Goal: Information Seeking & Learning: Learn about a topic

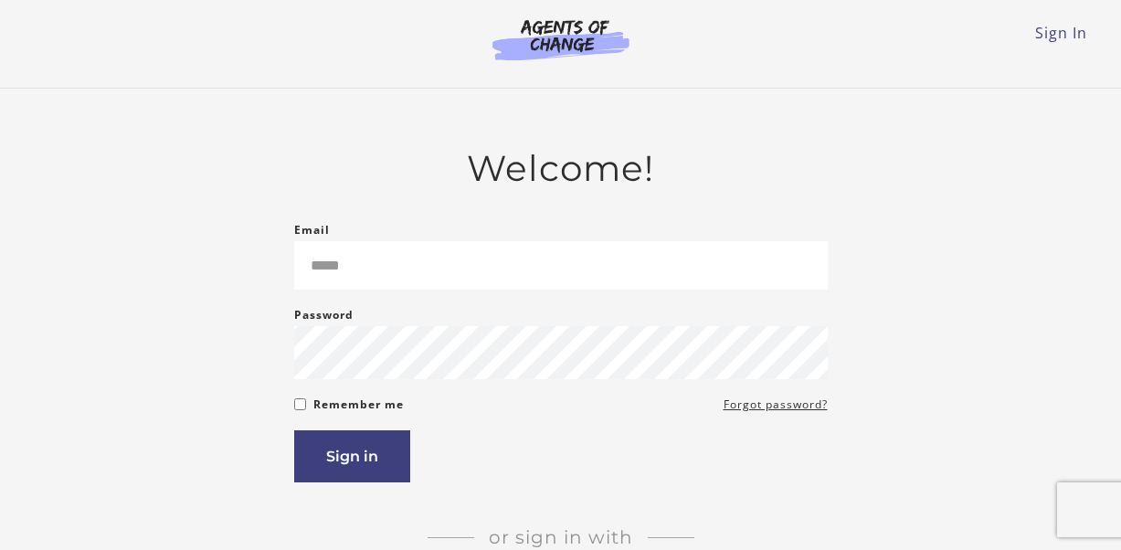
click at [972, 89] on main "Welcome! Email Please enter a valid email address Password Password must be at …" at bounding box center [560, 405] width 1121 height 633
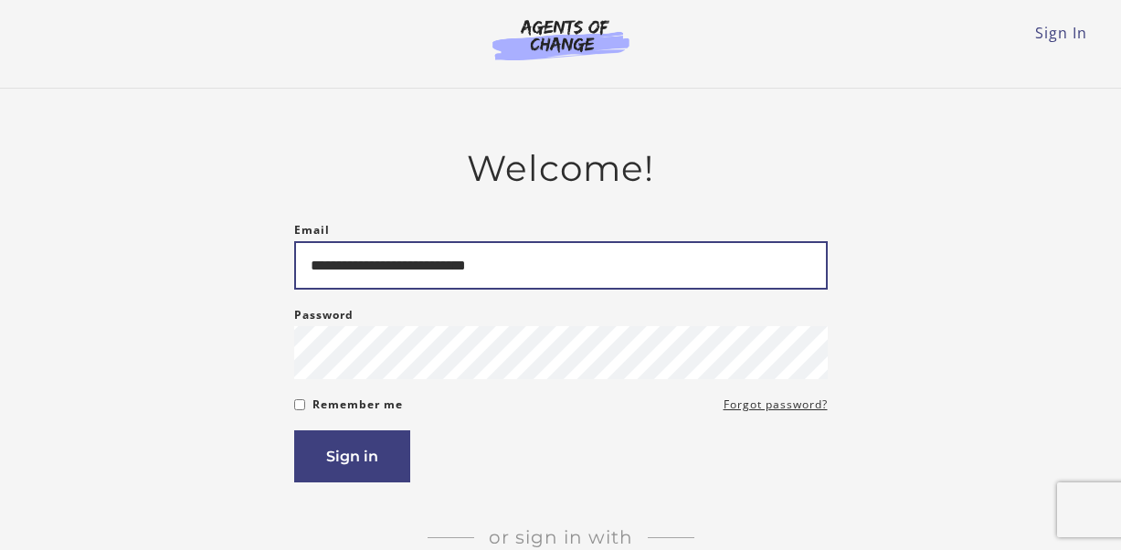
type input "**********"
click at [351, 460] on button "Sign in" at bounding box center [352, 456] width 116 height 52
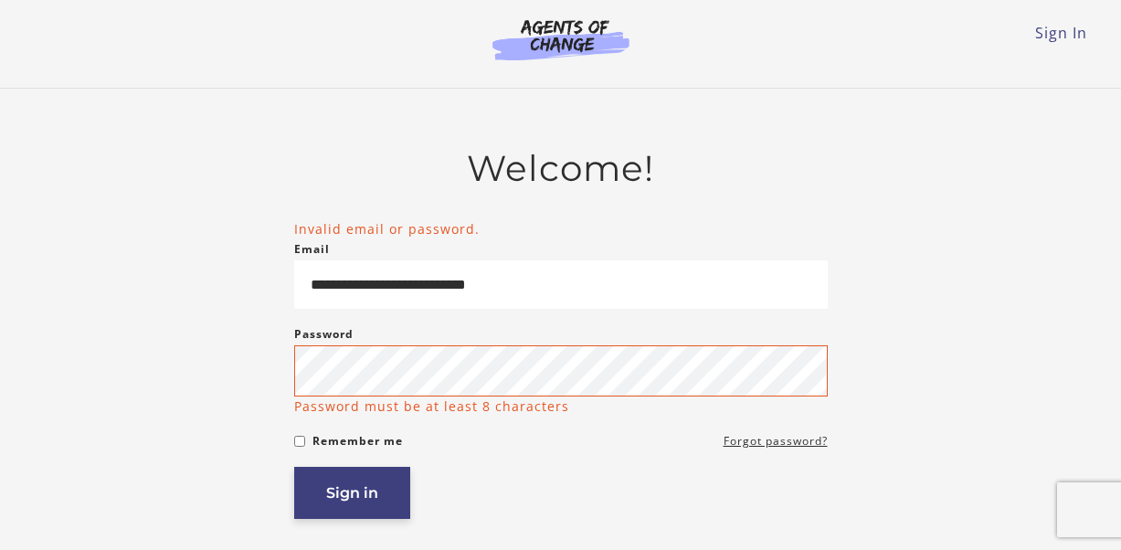
click at [346, 487] on button "Sign in" at bounding box center [352, 493] width 116 height 52
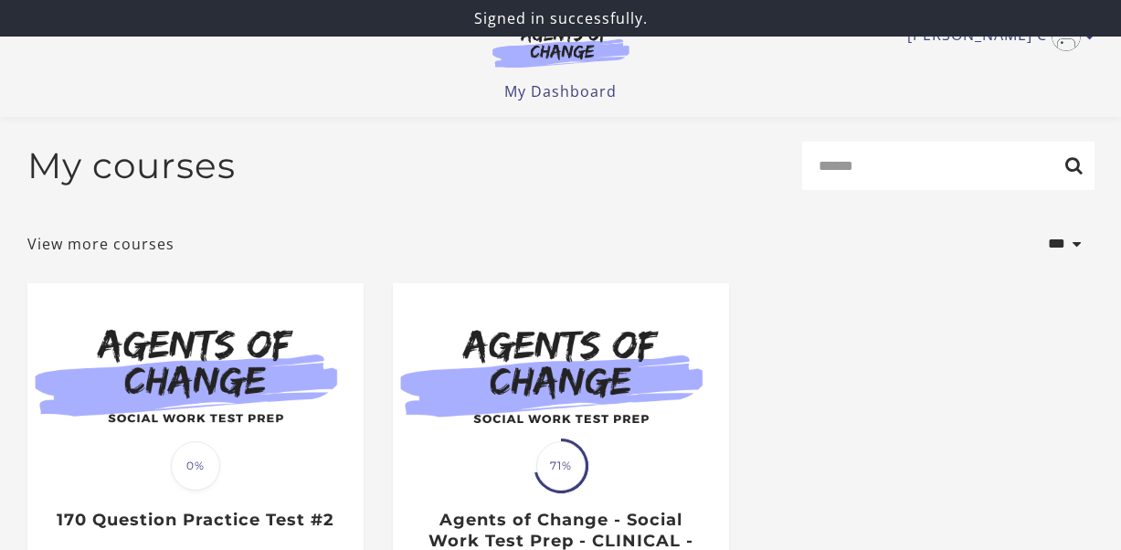
scroll to position [3, 1]
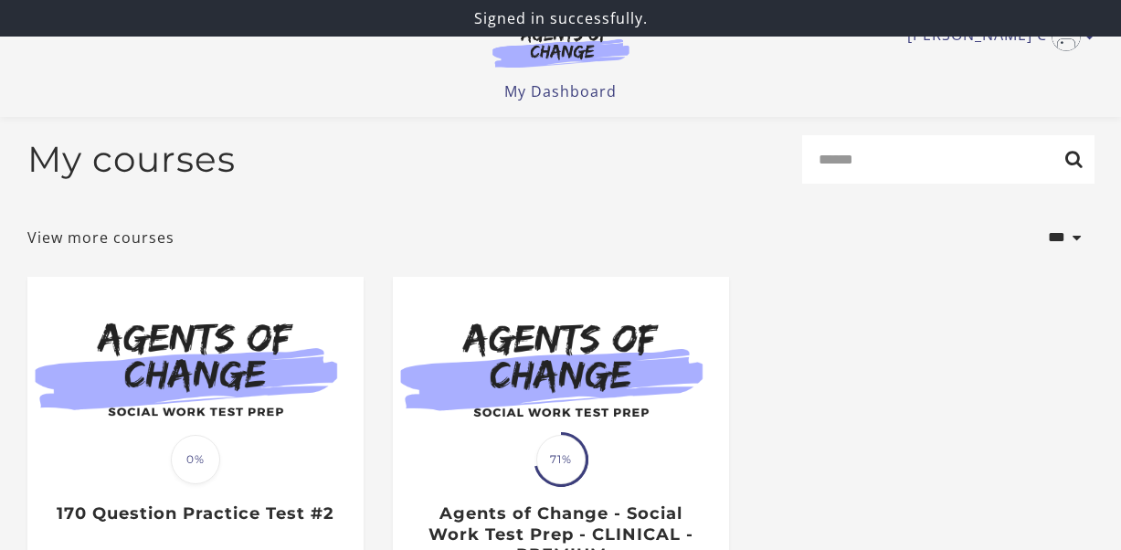
click at [987, 107] on div "Aracely C My Account Support Sign Out Toggle menu Menu My Dashboard My Account …" at bounding box center [561, 58] width 1097 height 117
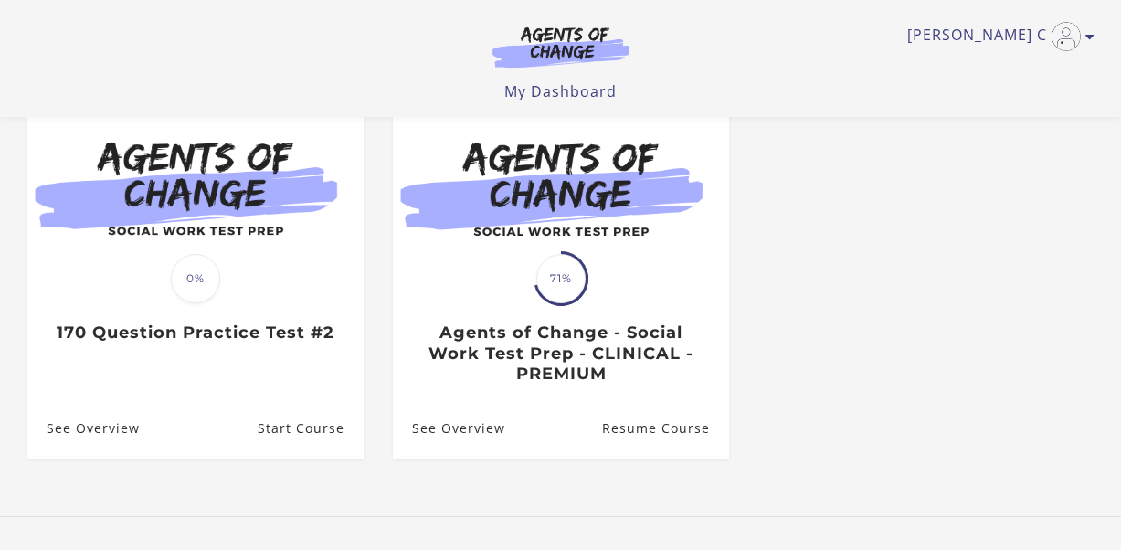
scroll to position [172, 0]
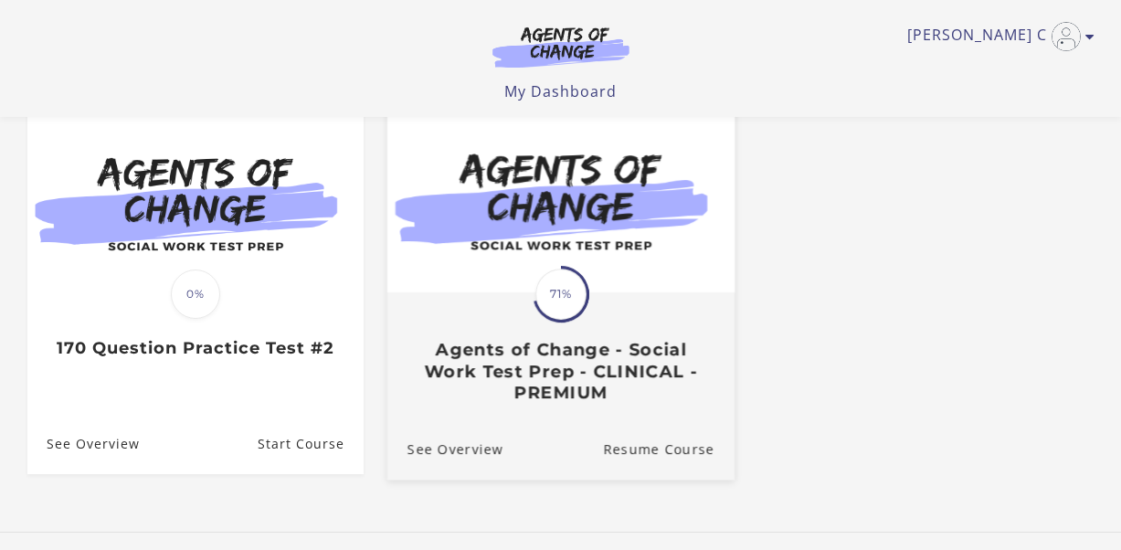
click at [547, 246] on img at bounding box center [560, 198] width 347 height 187
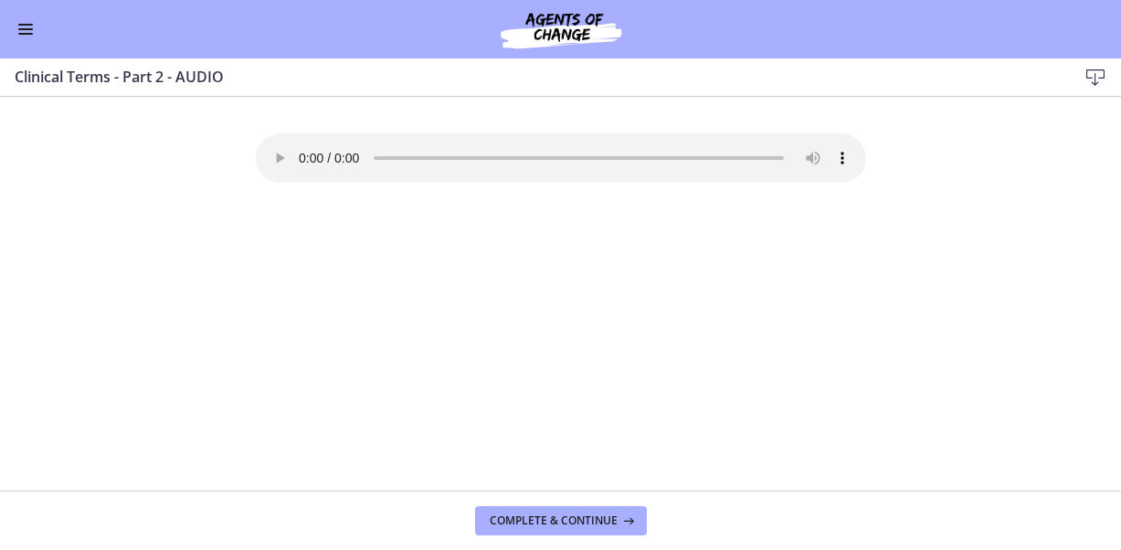
click at [29, 30] on button "Enable menu" at bounding box center [26, 29] width 22 height 22
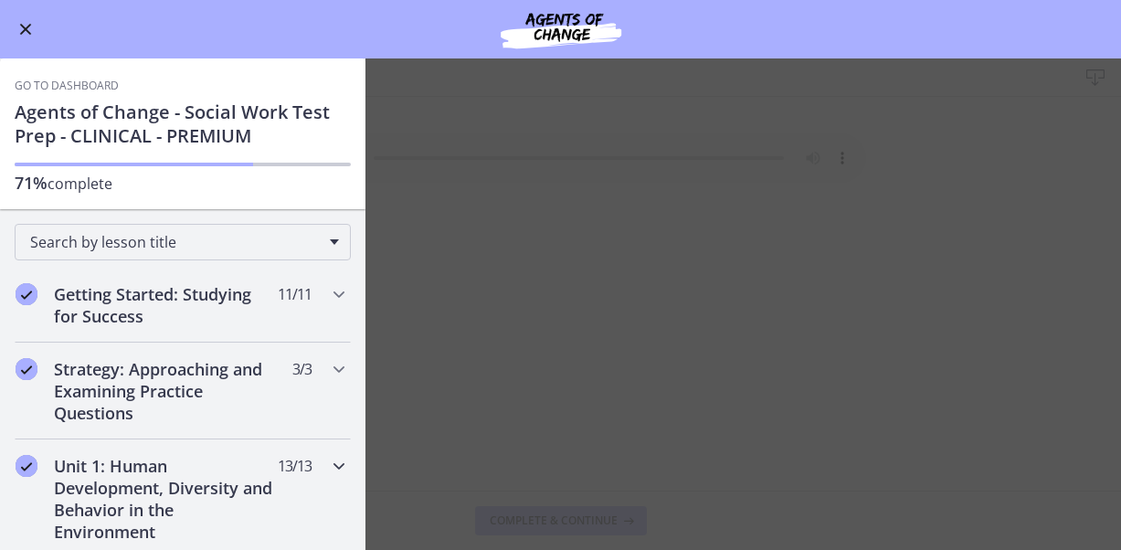
click at [181, 505] on h2 "Unit 1: Human Development, Diversity and Behavior in the Environment" at bounding box center [165, 499] width 223 height 88
click at [334, 384] on div "Strategy: Approaching and Examining Practice Questions 3 / 3 Completed" at bounding box center [183, 391] width 336 height 97
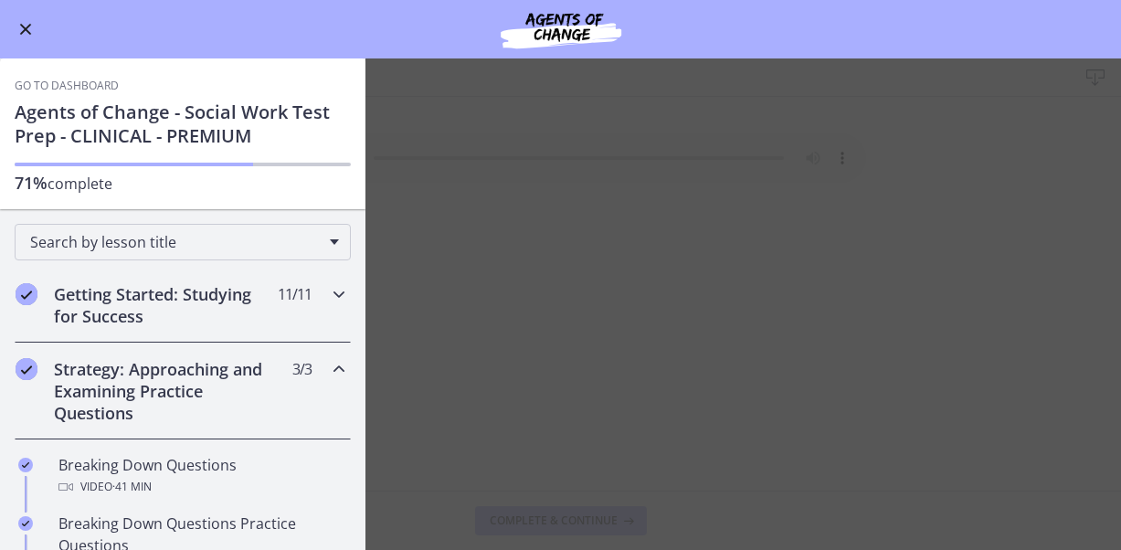
click at [347, 295] on icon "Chapters" at bounding box center [339, 294] width 22 height 22
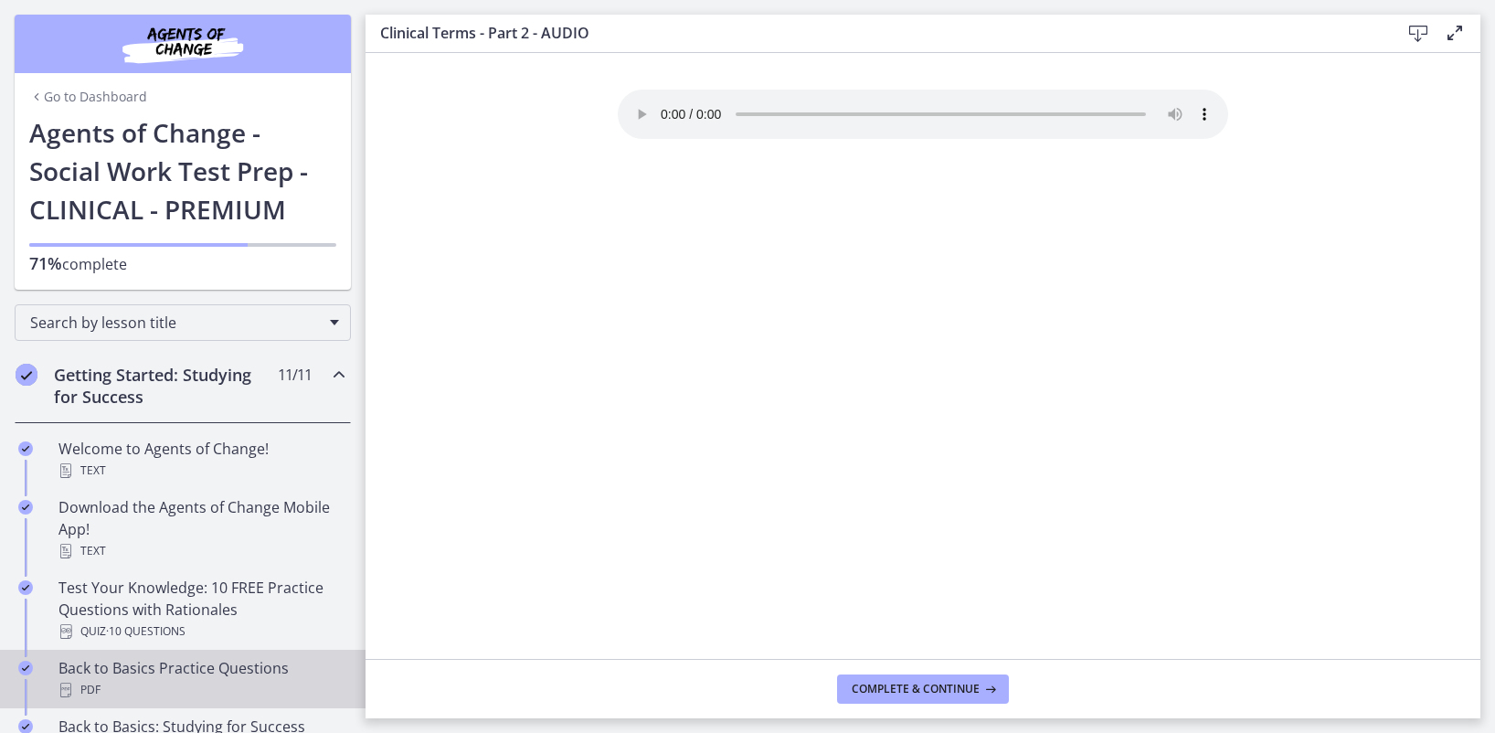
scroll to position [2, 0]
click at [265, 549] on div "PDF" at bounding box center [200, 688] width 285 height 22
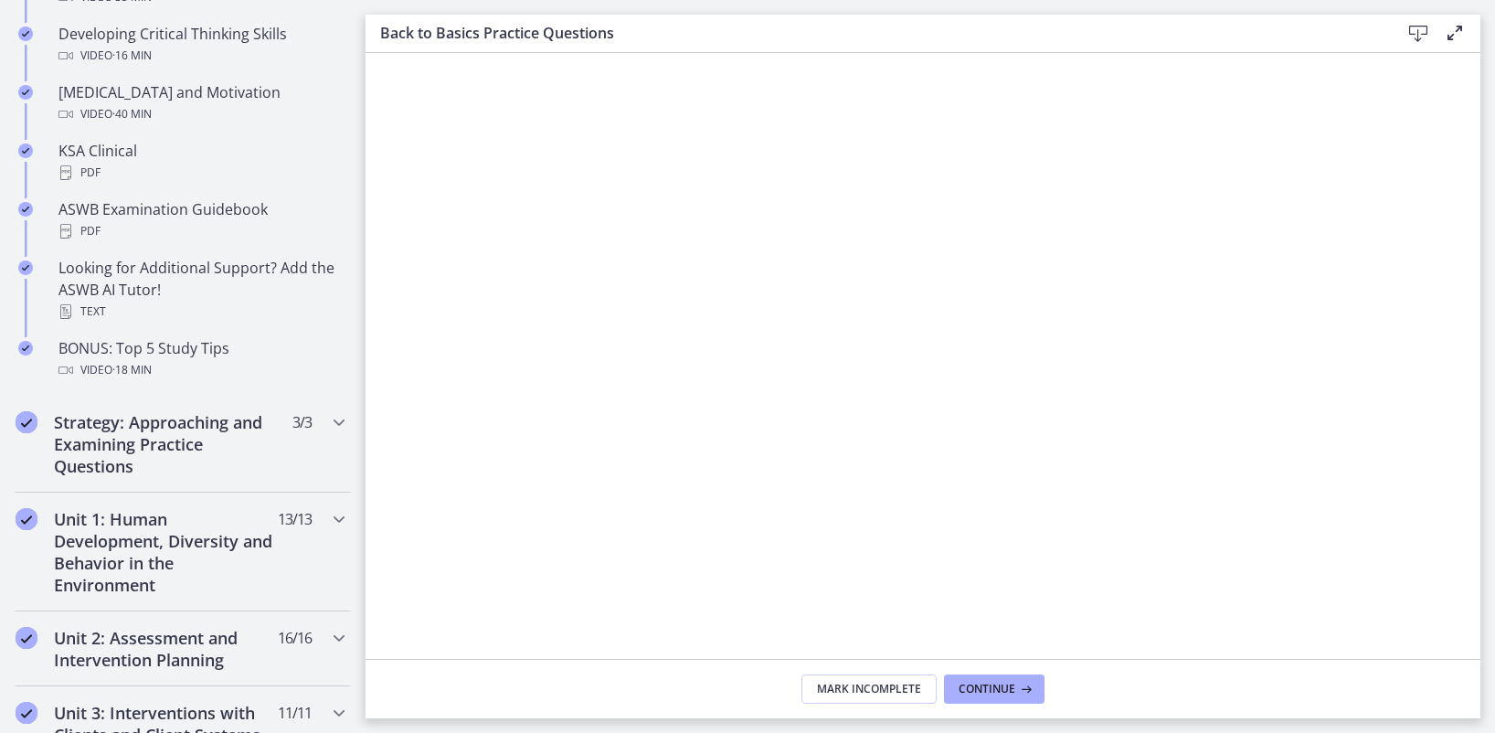
scroll to position [759, 0]
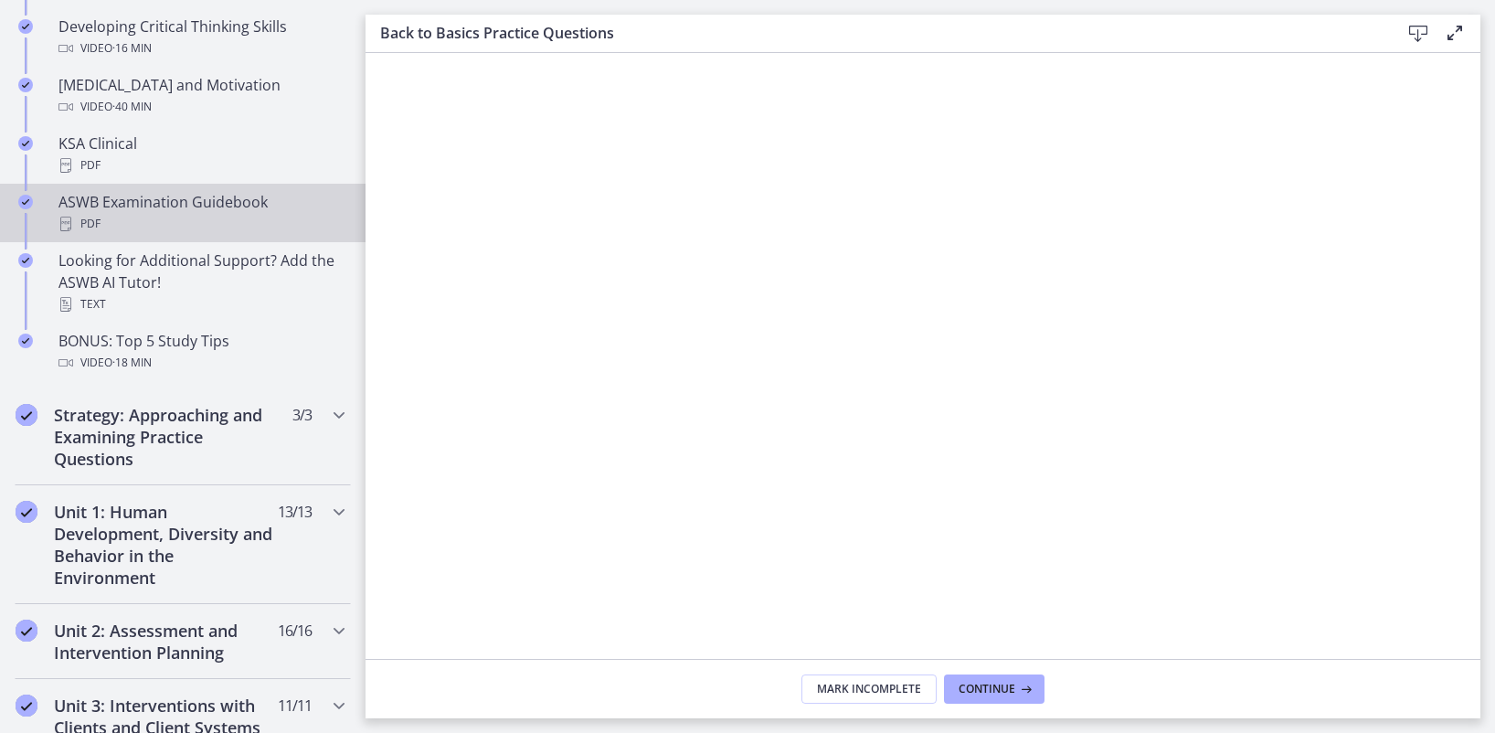
click at [173, 191] on div "ASWB Examination Guidebook PDF" at bounding box center [200, 213] width 285 height 44
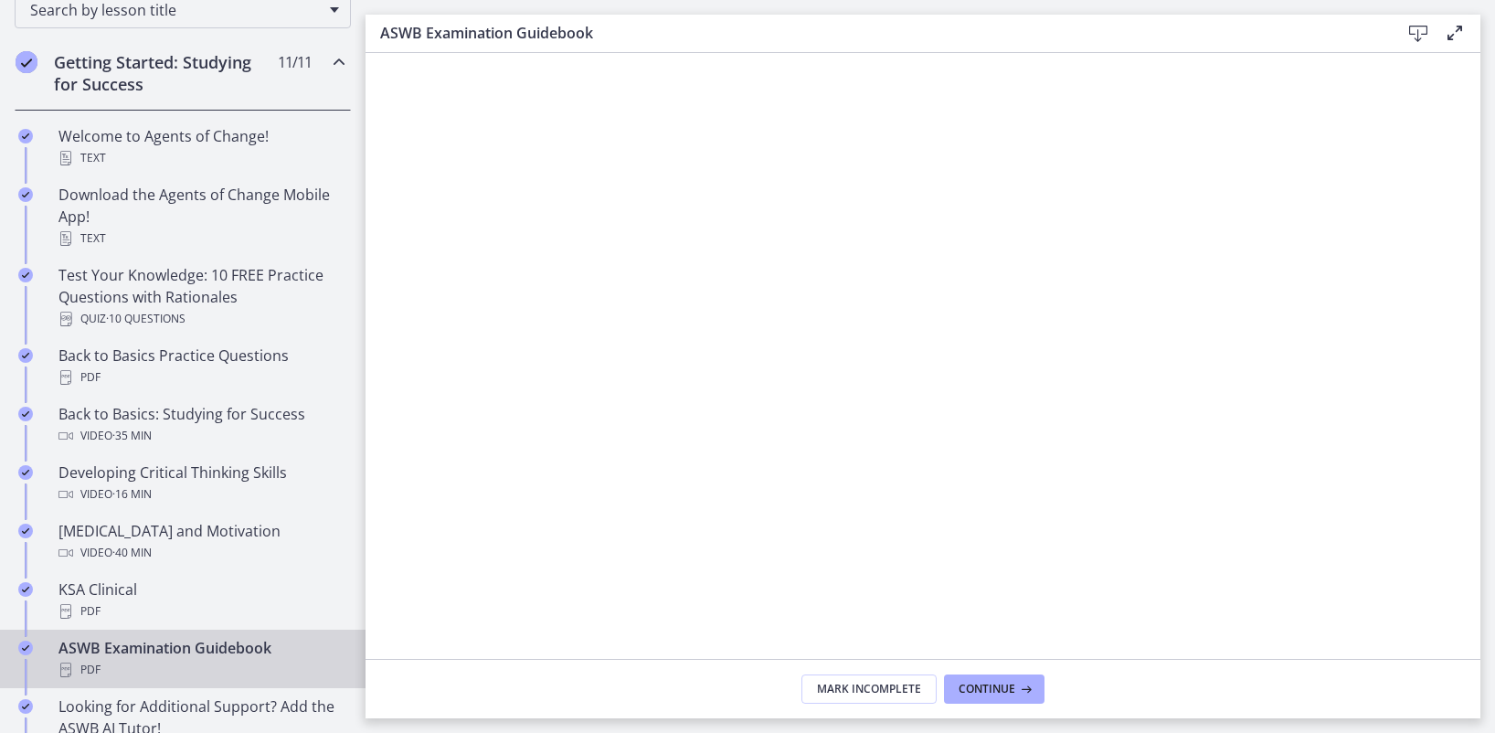
scroll to position [316, 0]
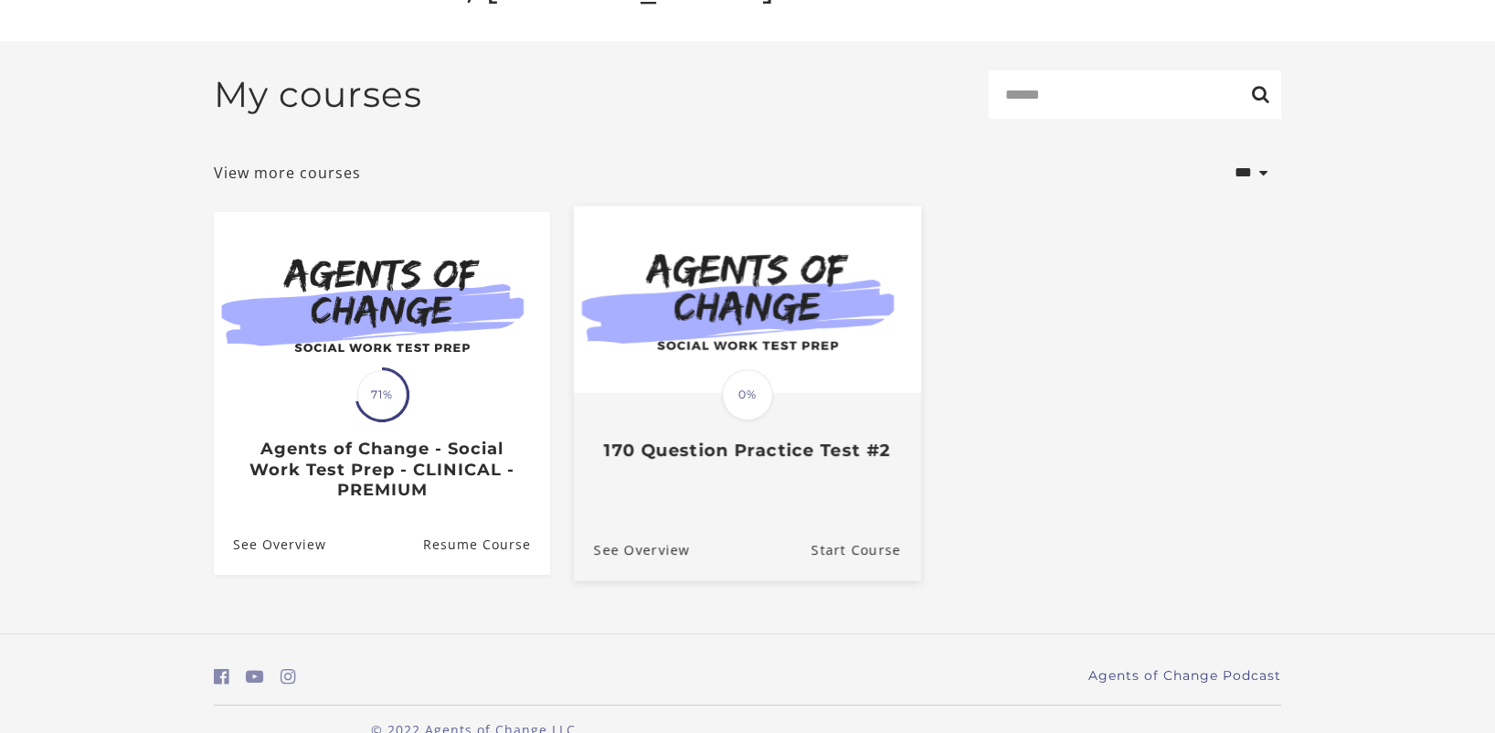
click at [786, 463] on link "Translation missing: en.liquid.partials.dashboard_course_card.progress_descript…" at bounding box center [747, 342] width 347 height 271
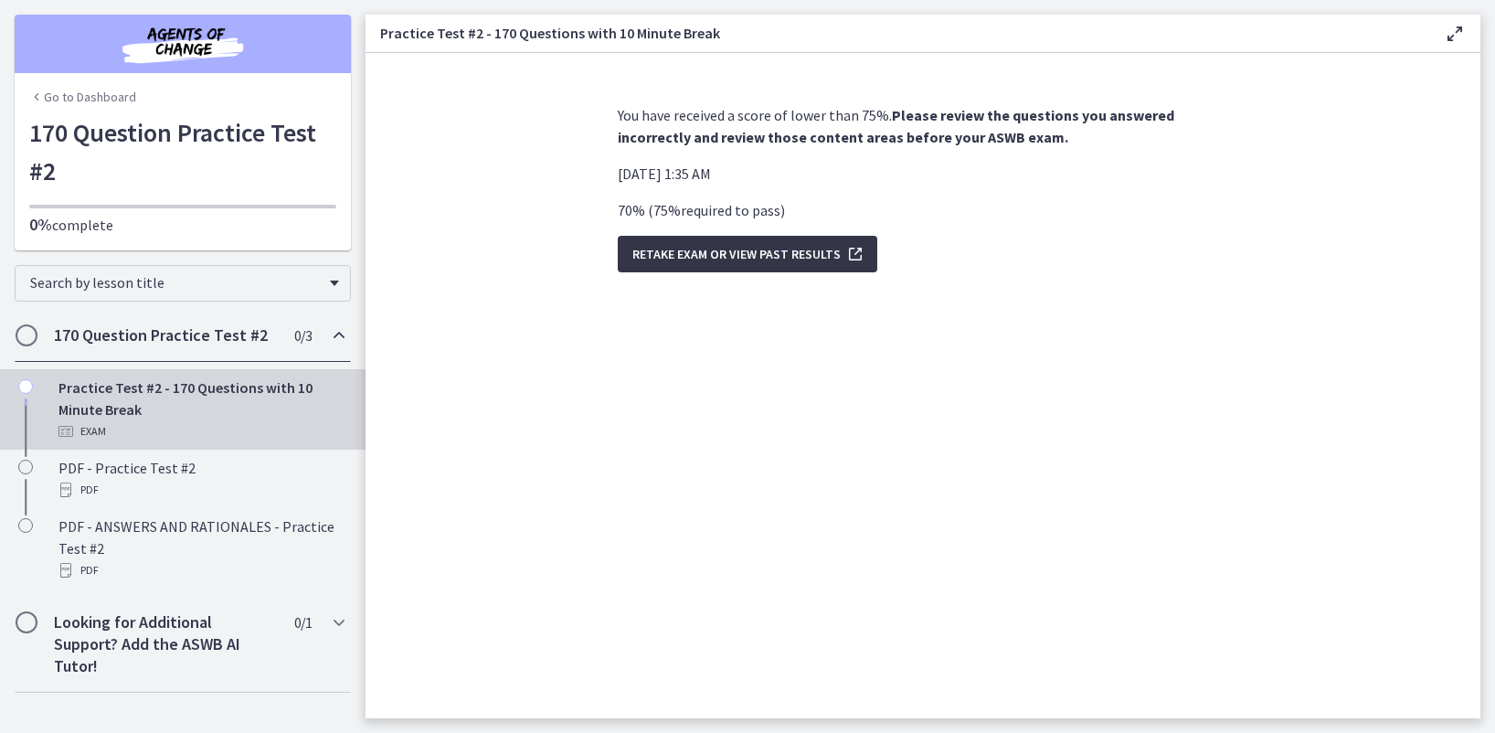
click at [820, 249] on span "Retake Exam OR View Past Results" at bounding box center [736, 254] width 208 height 22
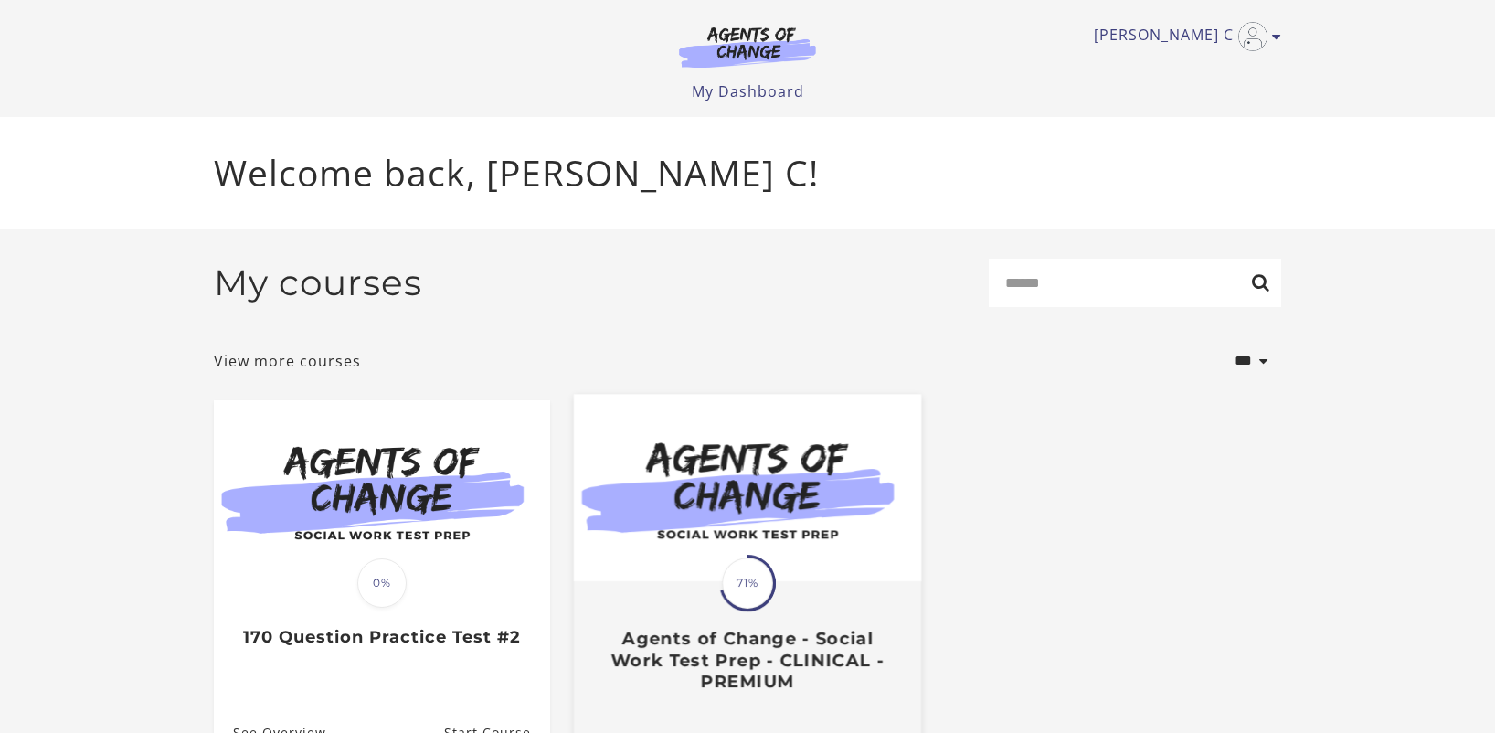
click at [809, 491] on img at bounding box center [747, 488] width 347 height 187
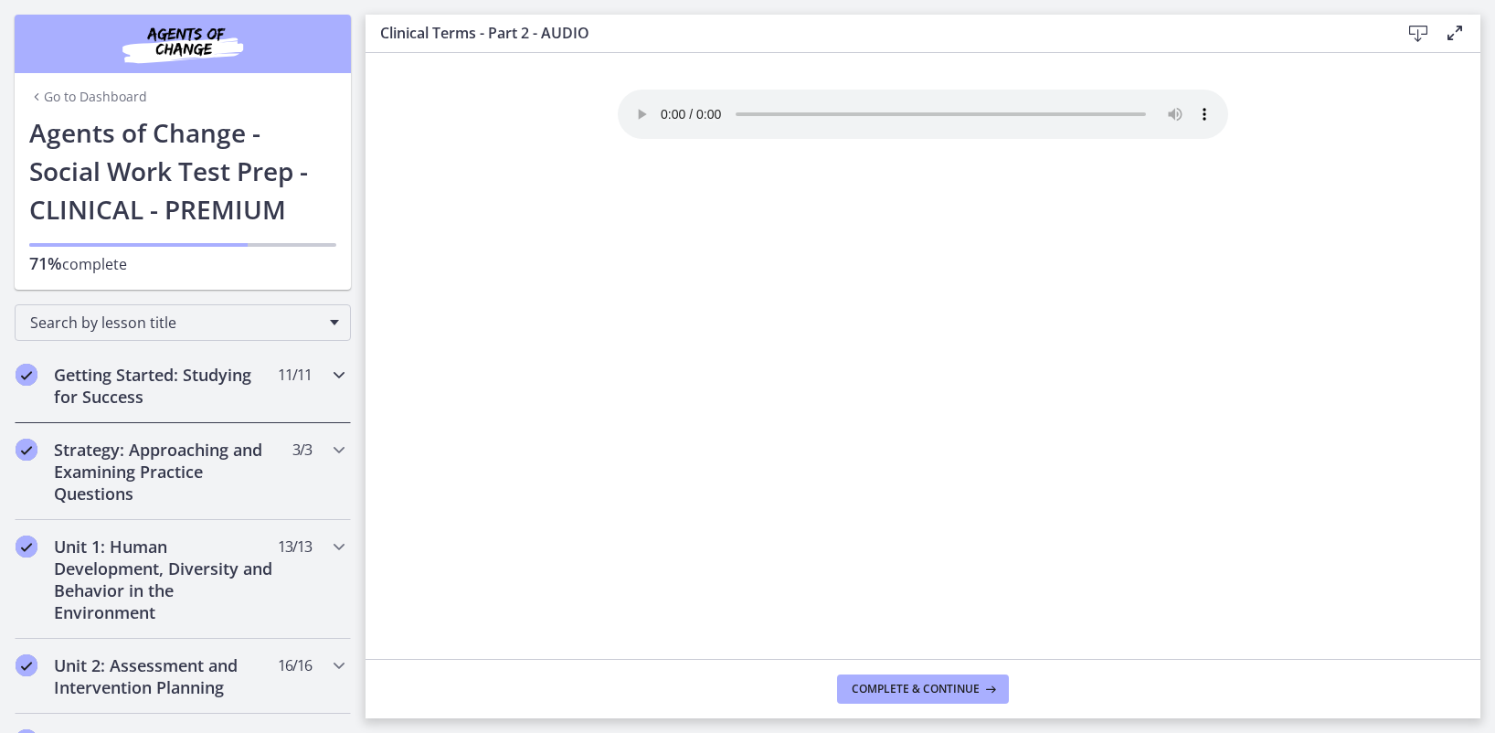
click at [166, 388] on h2 "Getting Started: Studying for Success" at bounding box center [165, 386] width 223 height 44
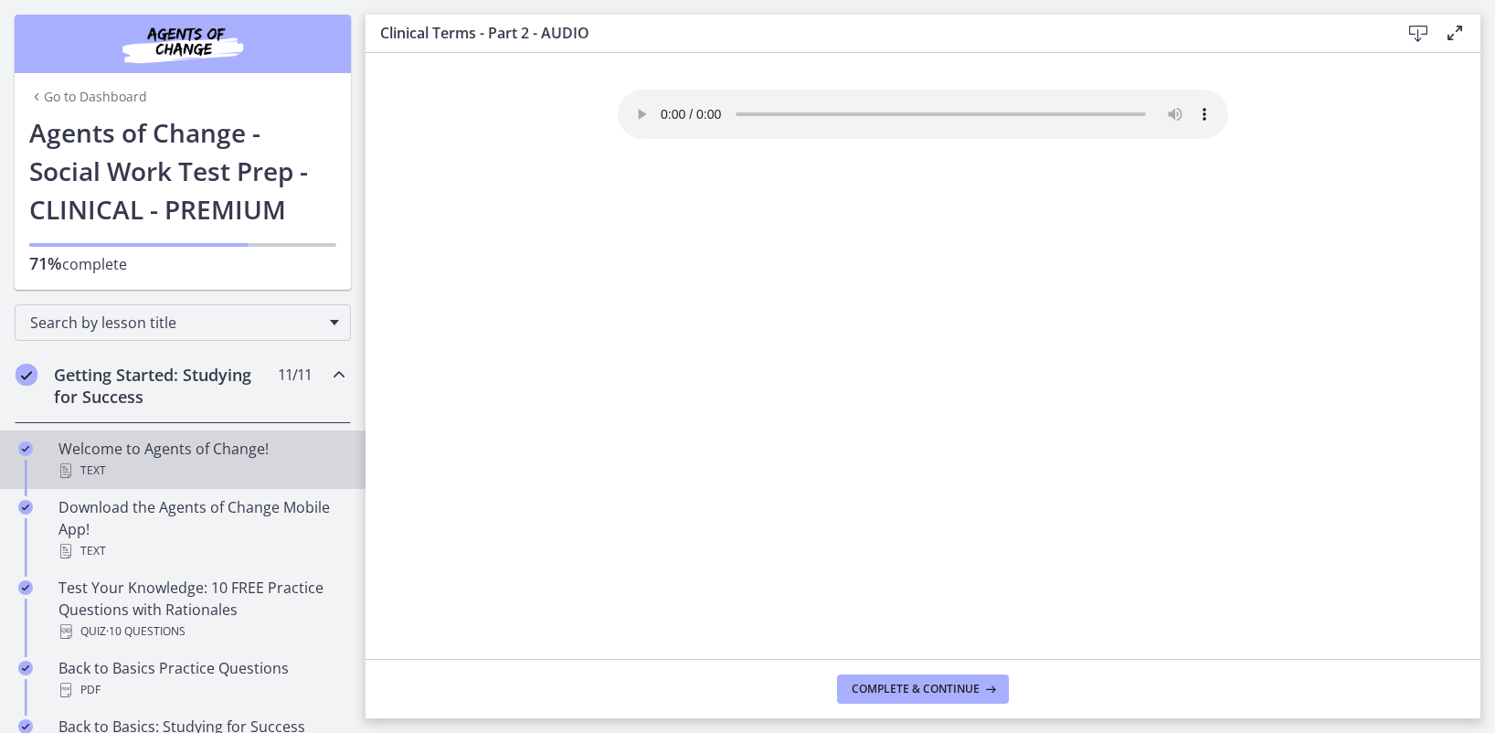
click at [203, 451] on div "Welcome to Agents of Change! Text" at bounding box center [200, 460] width 285 height 44
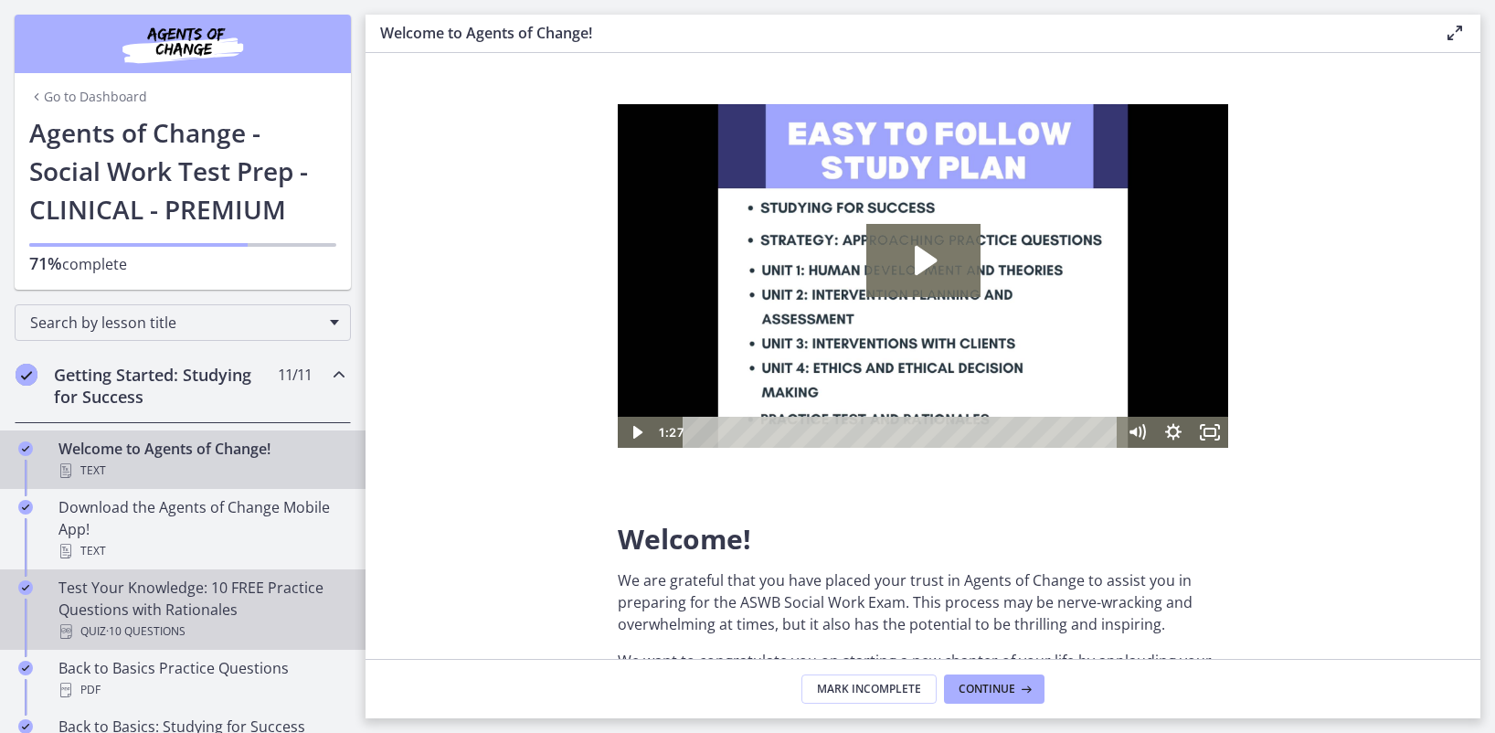
click at [249, 592] on div "Test Your Knowledge: 10 FREE Practice Questions with Rationales Quiz · 10 Quest…" at bounding box center [200, 610] width 285 height 66
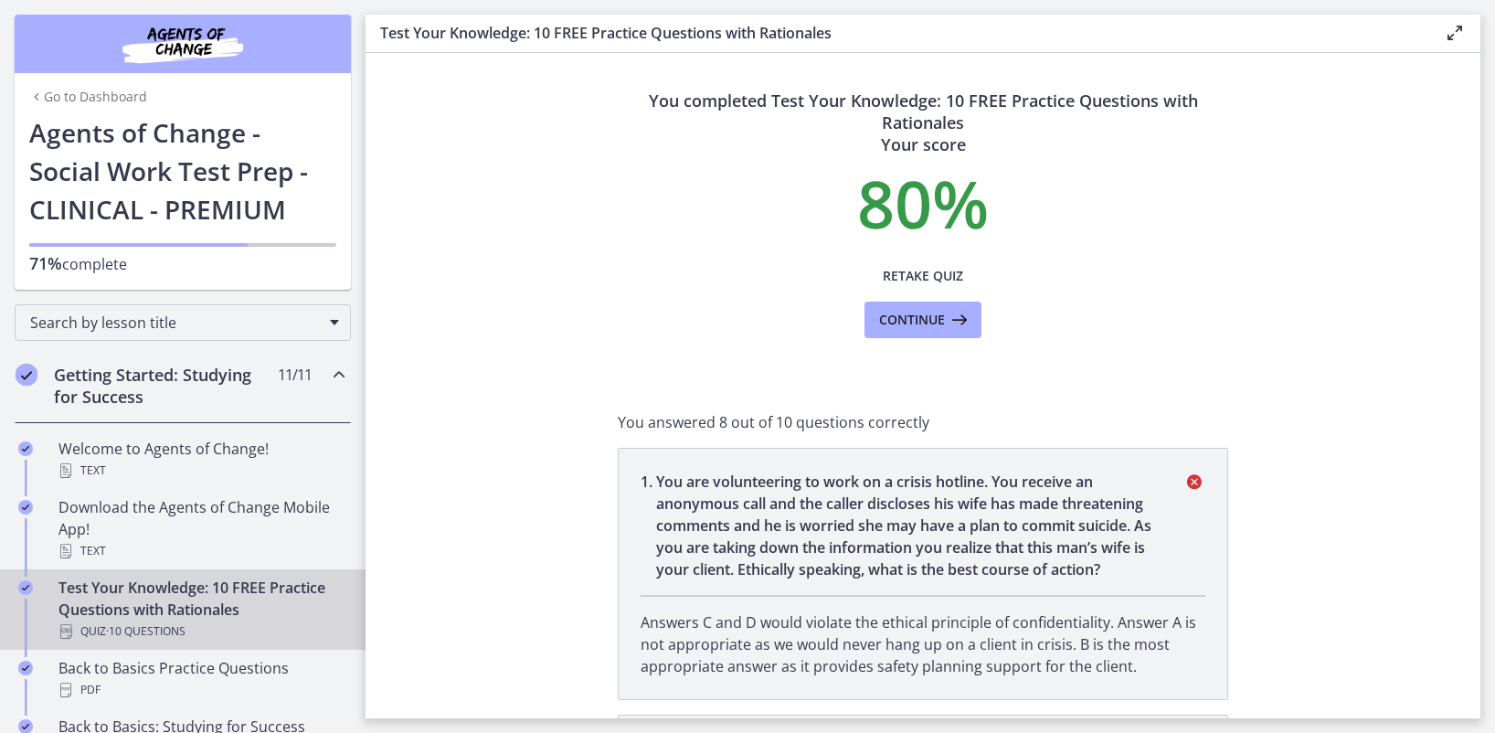
click at [1350, 418] on section "You completed Test Your Knowledge: 10 FREE Practice Questions with Rationales Y…" at bounding box center [923, 385] width 1115 height 665
click at [1353, 420] on section "You completed Test Your Knowledge: 10 FREE Practice Questions with Rationales Y…" at bounding box center [923, 385] width 1115 height 665
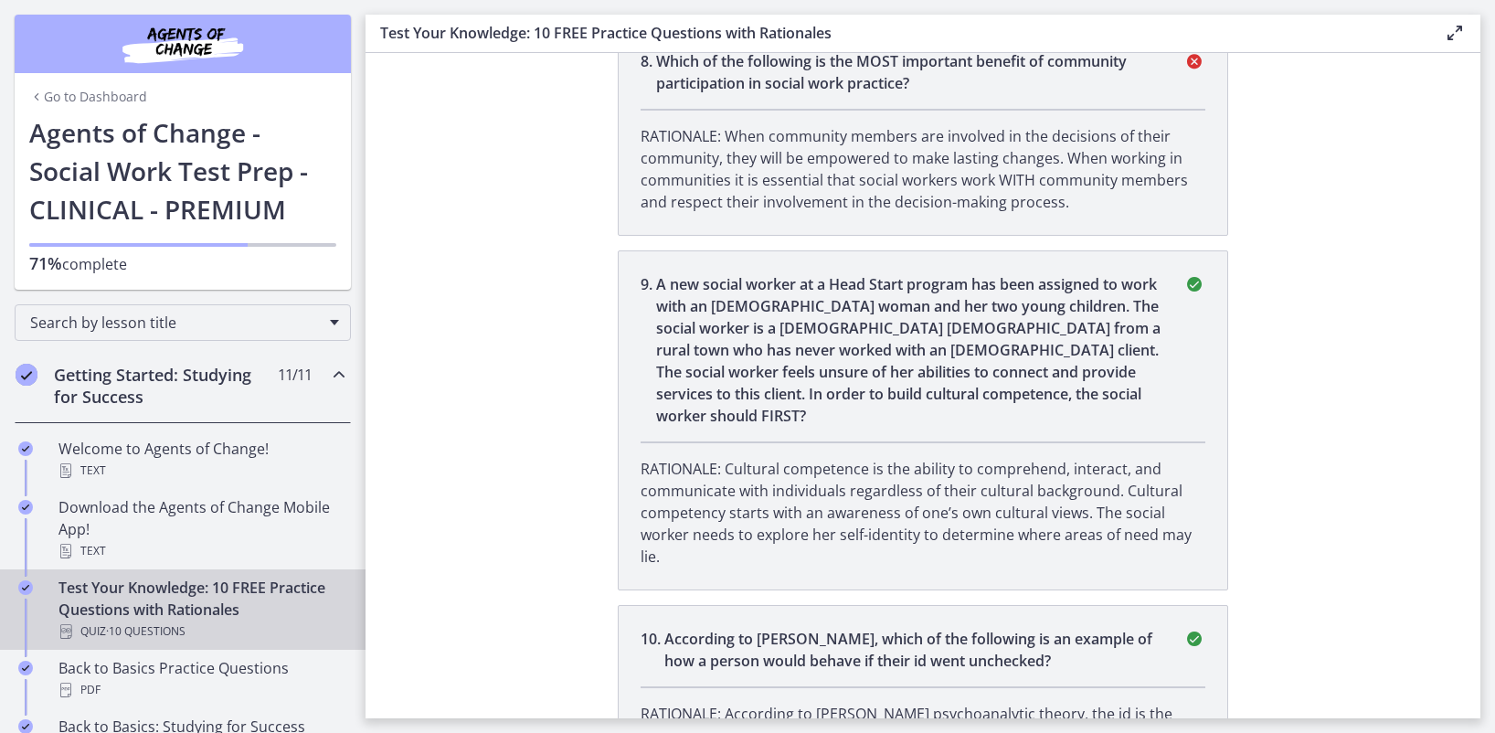
scroll to position [2491, 0]
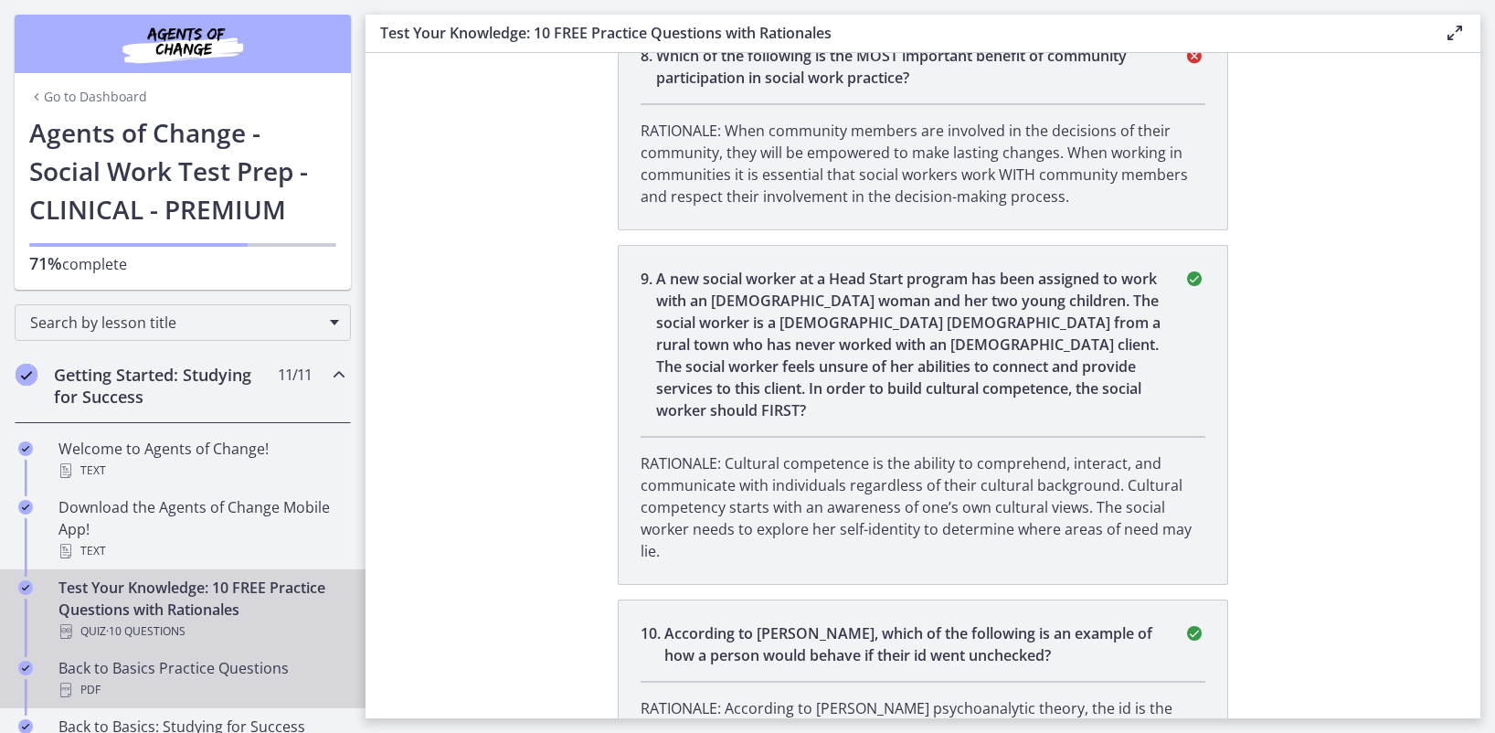
click at [220, 669] on div "Back to Basics Practice Questions PDF" at bounding box center [200, 679] width 285 height 44
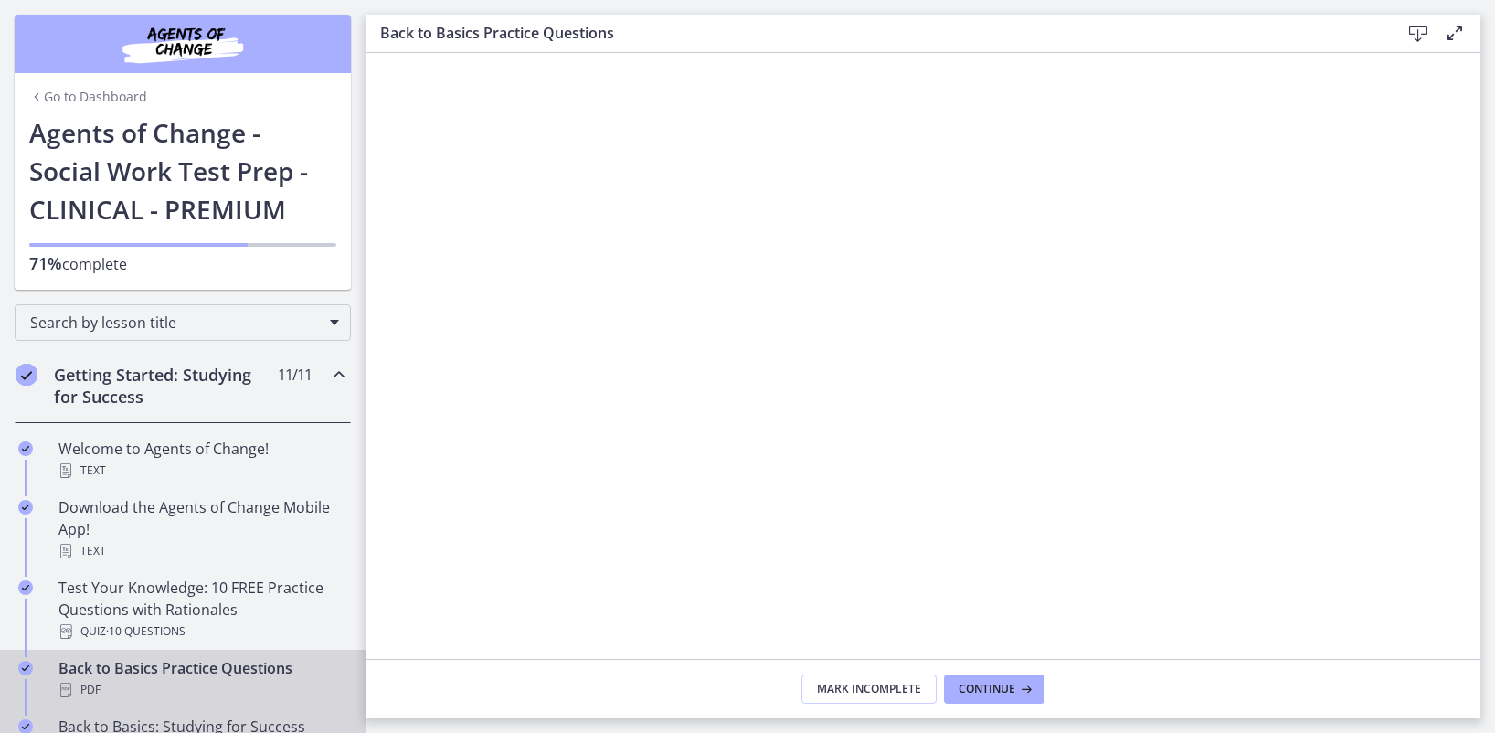
click at [181, 720] on div "Back to Basics: Studying for Success Video · 35 min" at bounding box center [200, 738] width 285 height 44
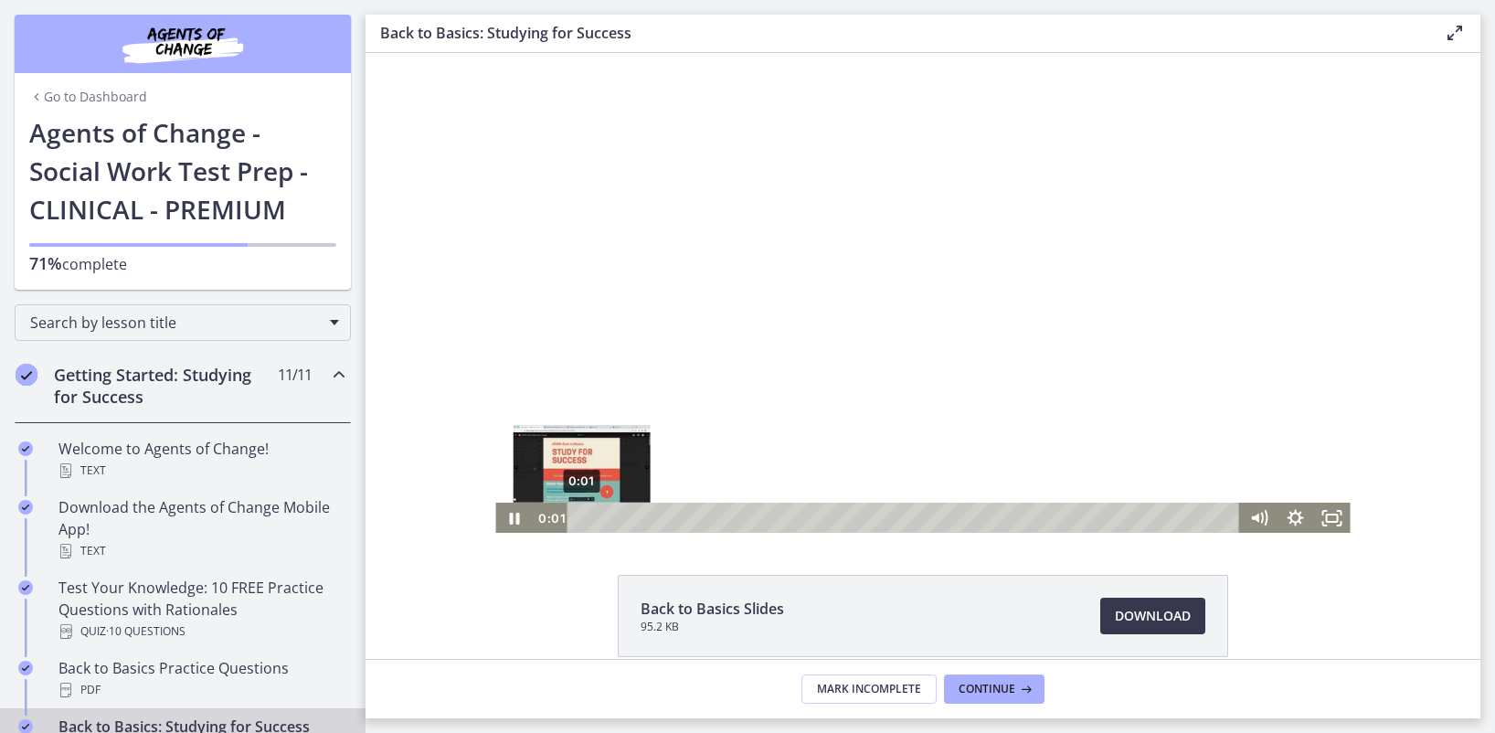
click at [581, 522] on div "0:01" at bounding box center [906, 518] width 651 height 31
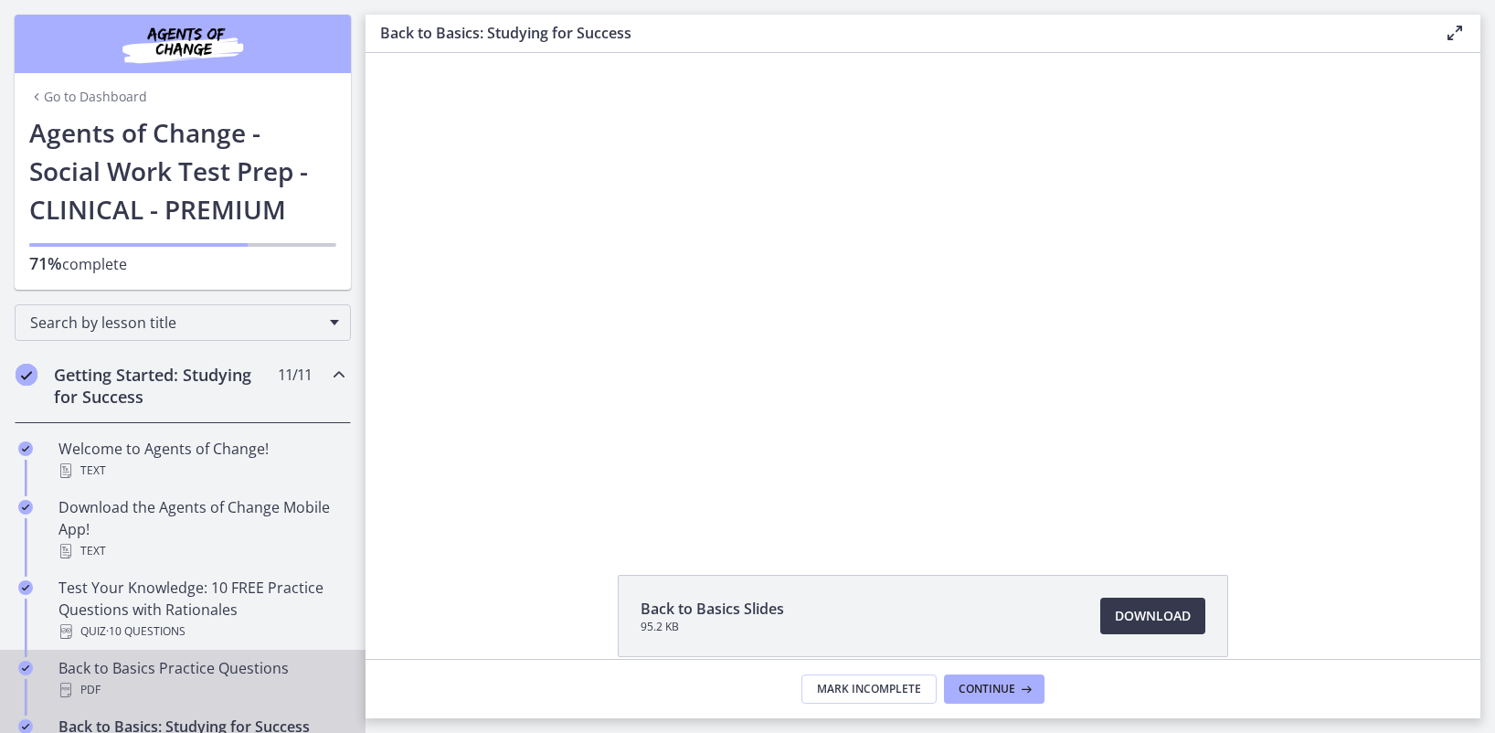
click at [143, 657] on div "Back to Basics Practice Questions PDF" at bounding box center [200, 679] width 285 height 44
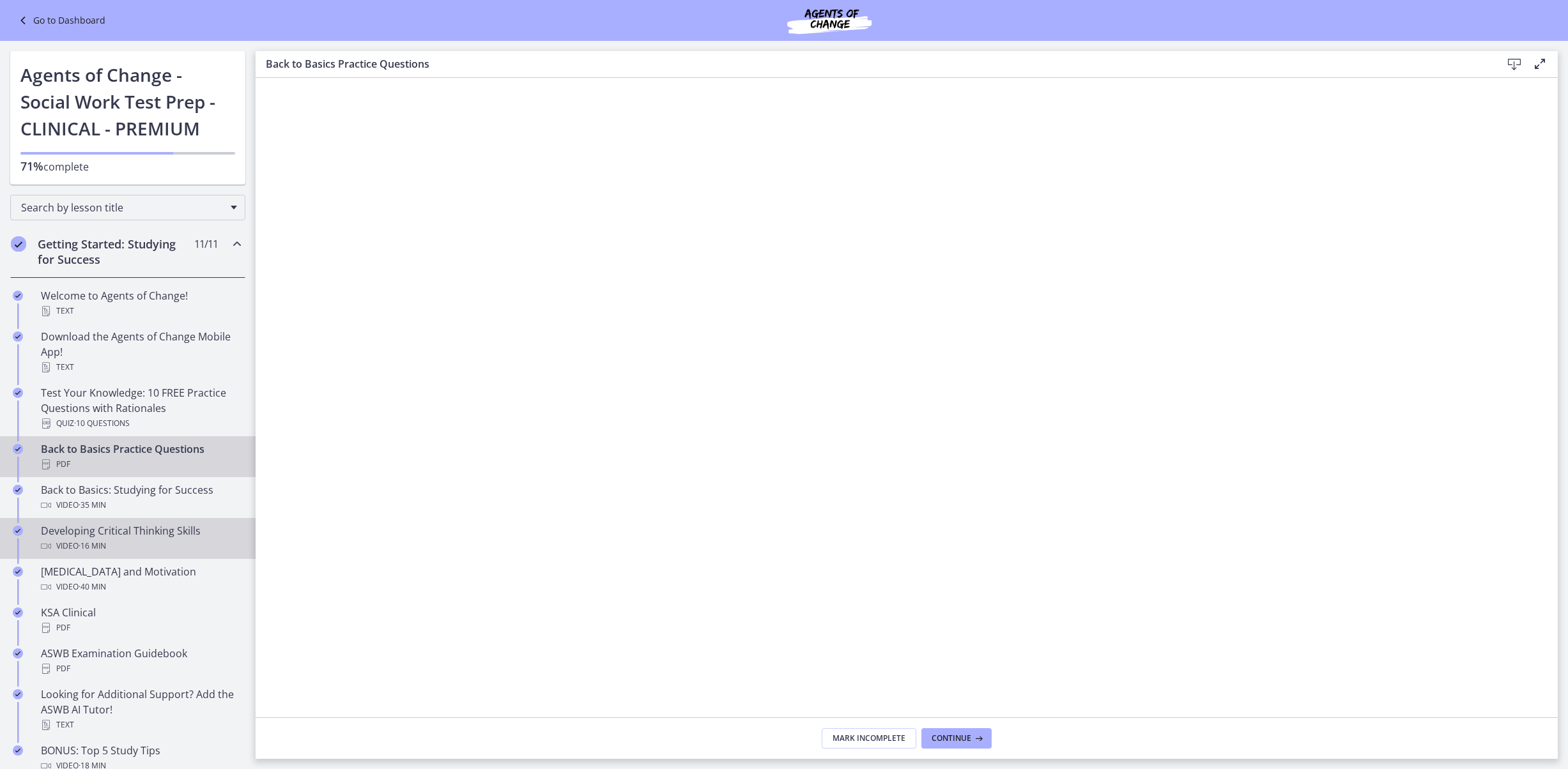
click at [188, 512] on div "Video · 16 min" at bounding box center [140, 546] width 199 height 15
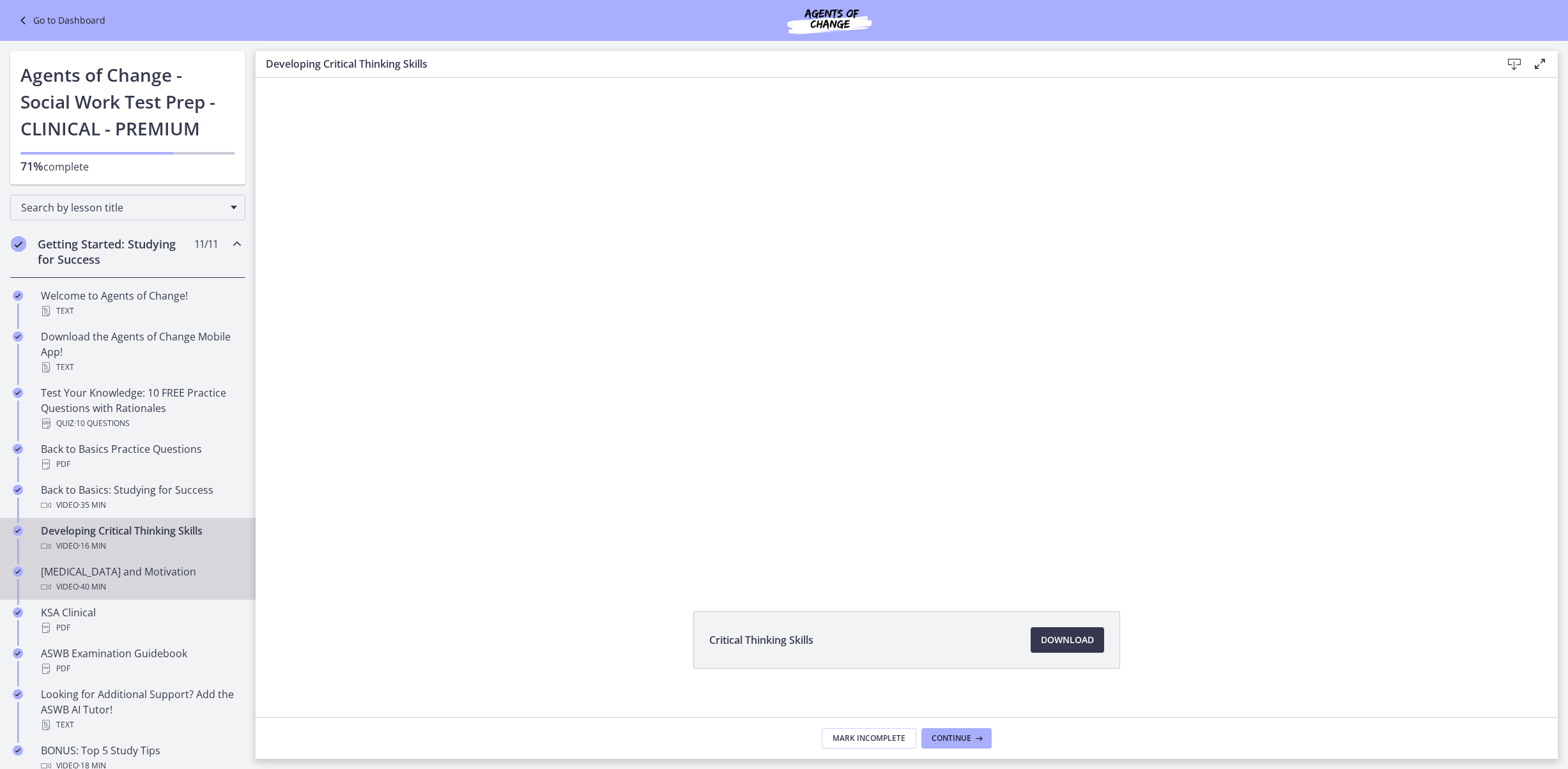
click at [185, 512] on div "Test Anxiety and Motivation Video · 40 min" at bounding box center [140, 580] width 199 height 31
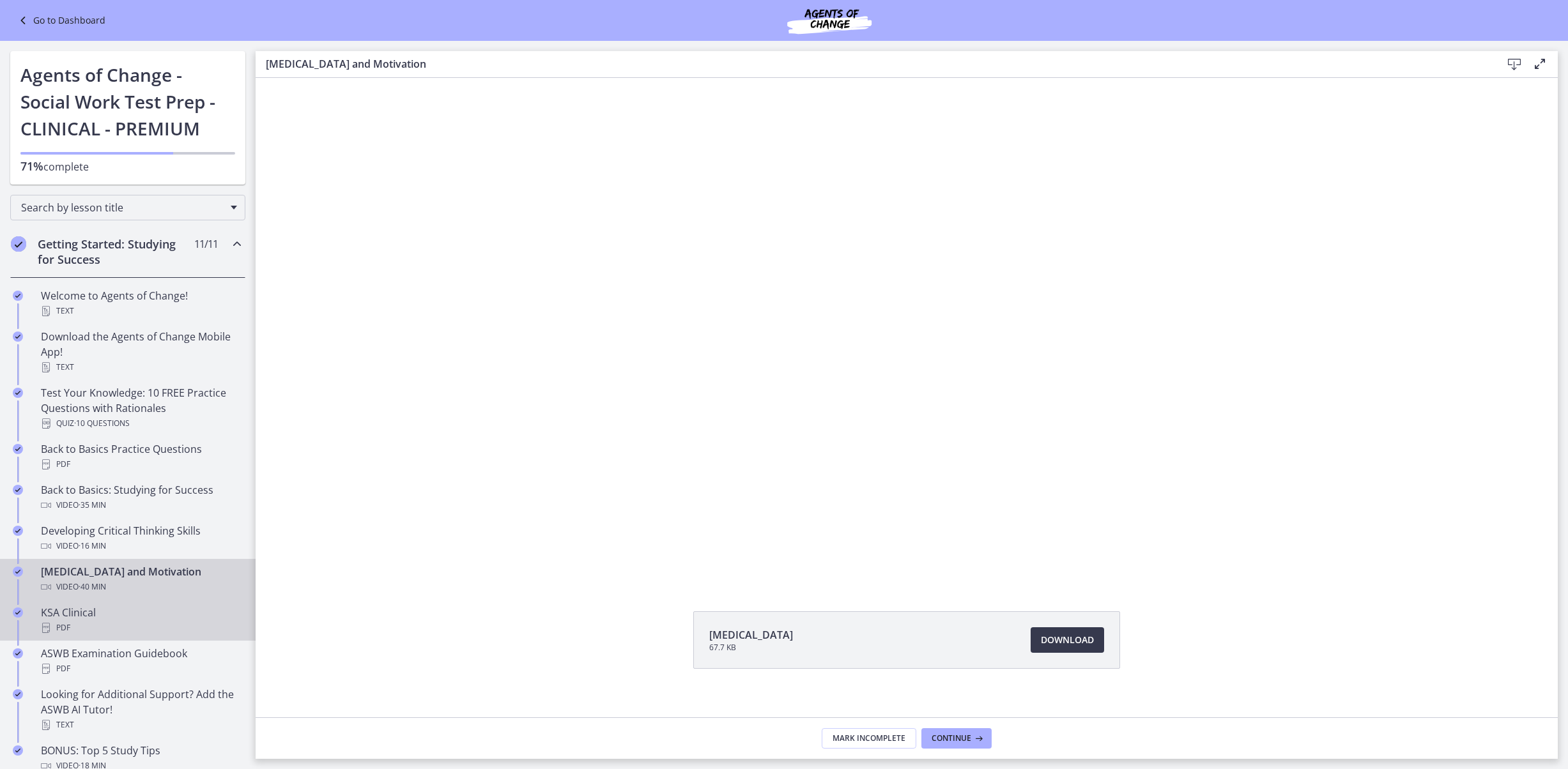
click at [185, 512] on div "KSA Clinical PDF" at bounding box center [140, 620] width 199 height 31
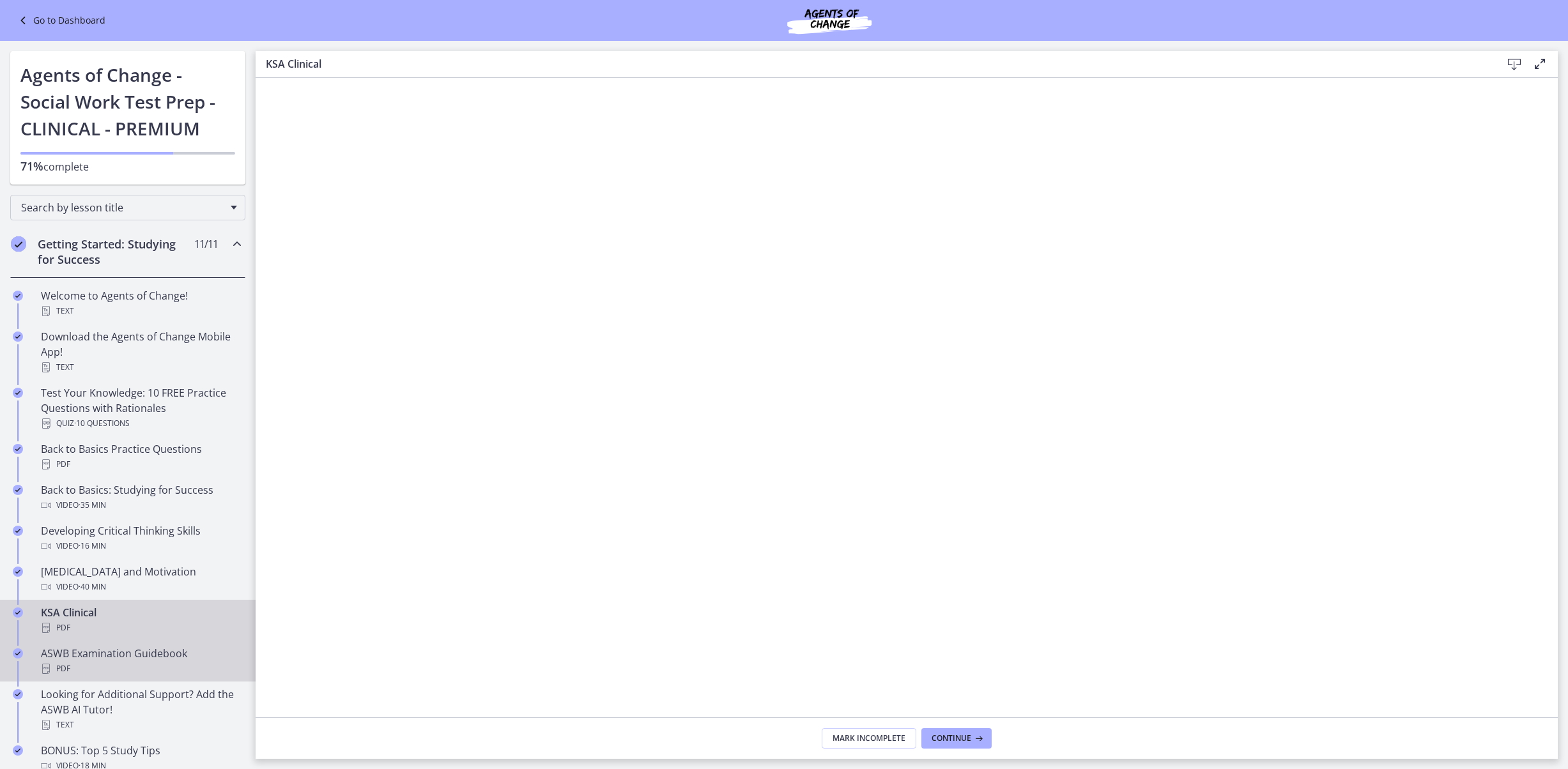
click at [150, 512] on div "ASWB Examination Guidebook PDF" at bounding box center [140, 661] width 199 height 31
click at [245, 252] on icon "Chapters" at bounding box center [237, 244] width 15 height 15
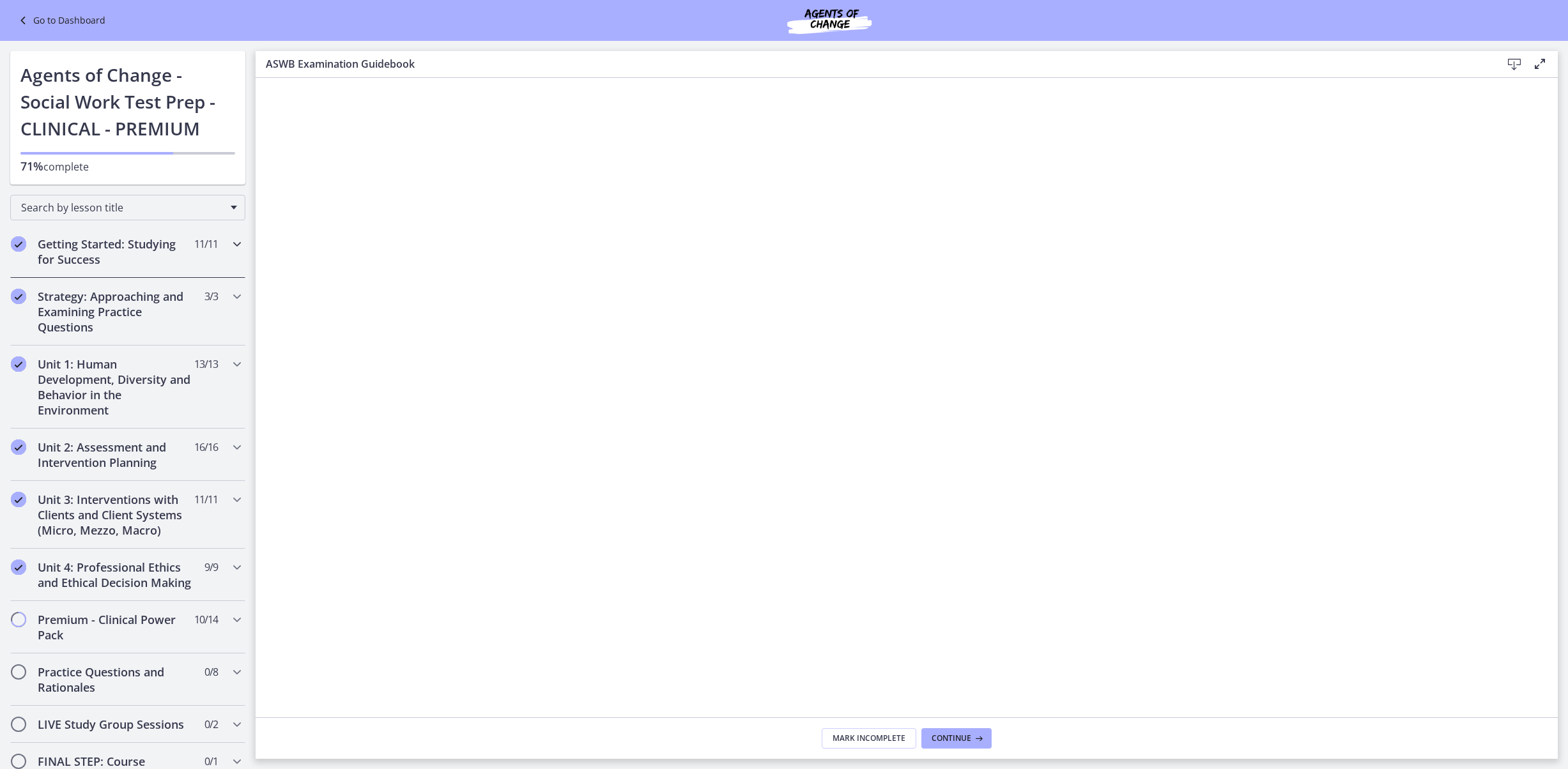
click at [245, 252] on icon "Chapters" at bounding box center [237, 244] width 15 height 15
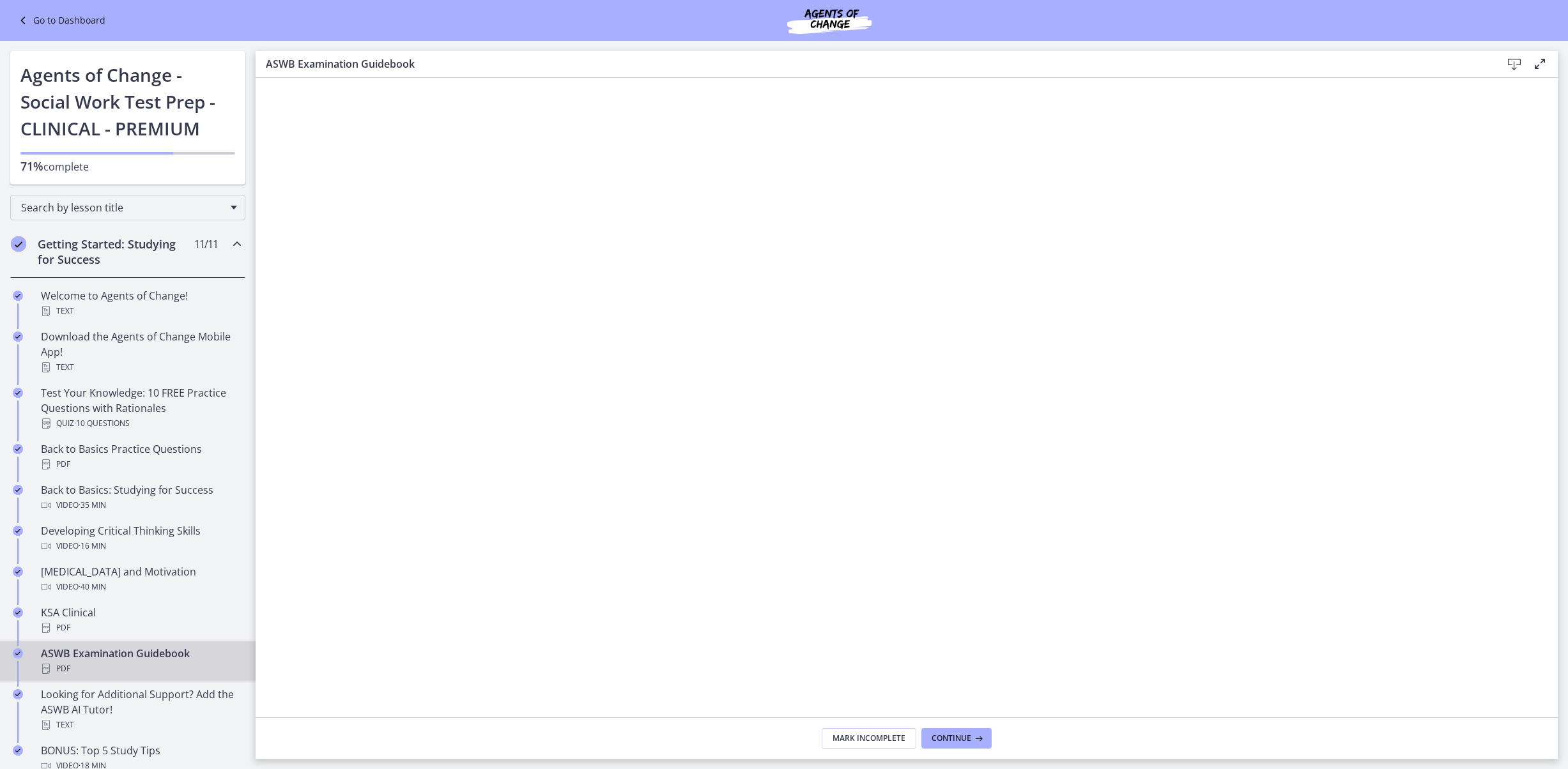
click at [157, 142] on h1 "Agents of Change - Social Work Test Prep - CLINICAL - PREMIUM" at bounding box center [127, 101] width 215 height 80
drag, startPoint x: 273, startPoint y: 355, endPoint x: 275, endPoint y: 406, distance: 51.0
click at [256, 380] on link "Download the Agents of Change Mobile App! Text" at bounding box center [128, 352] width 256 height 56
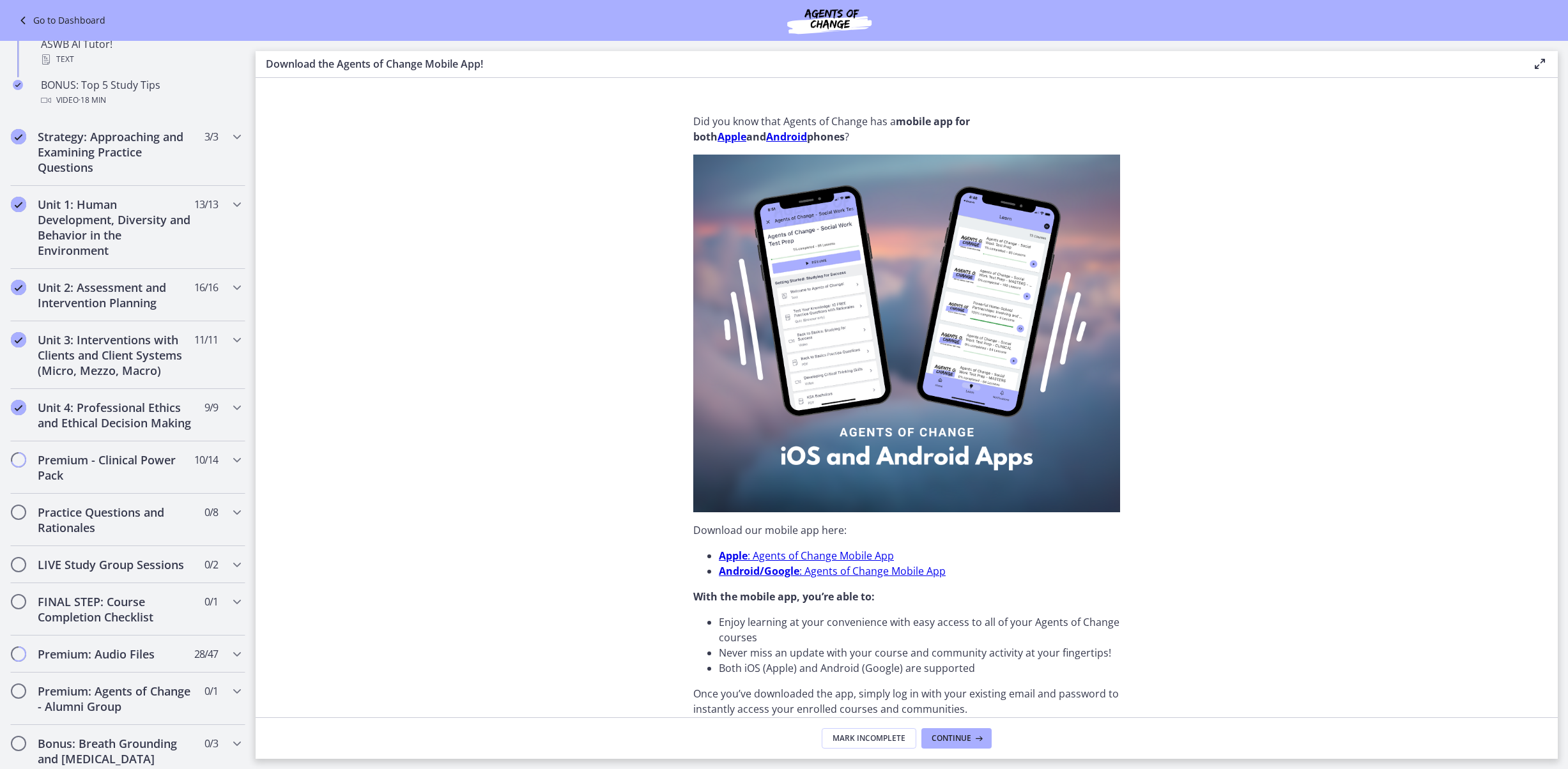
scroll to position [677, 0]
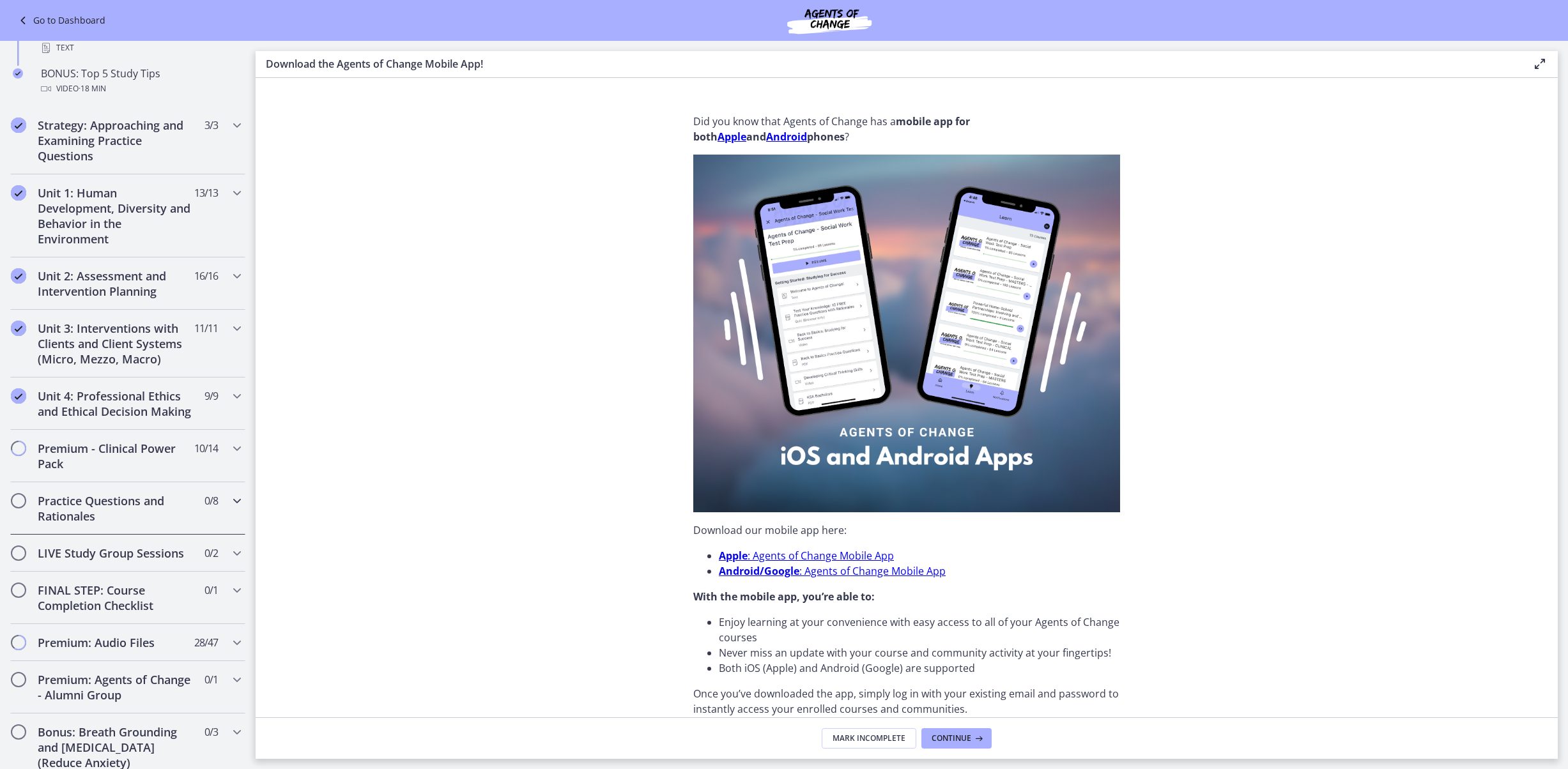
click at [131, 512] on h2 "Practice Questions and Rationales" at bounding box center [115, 509] width 156 height 31
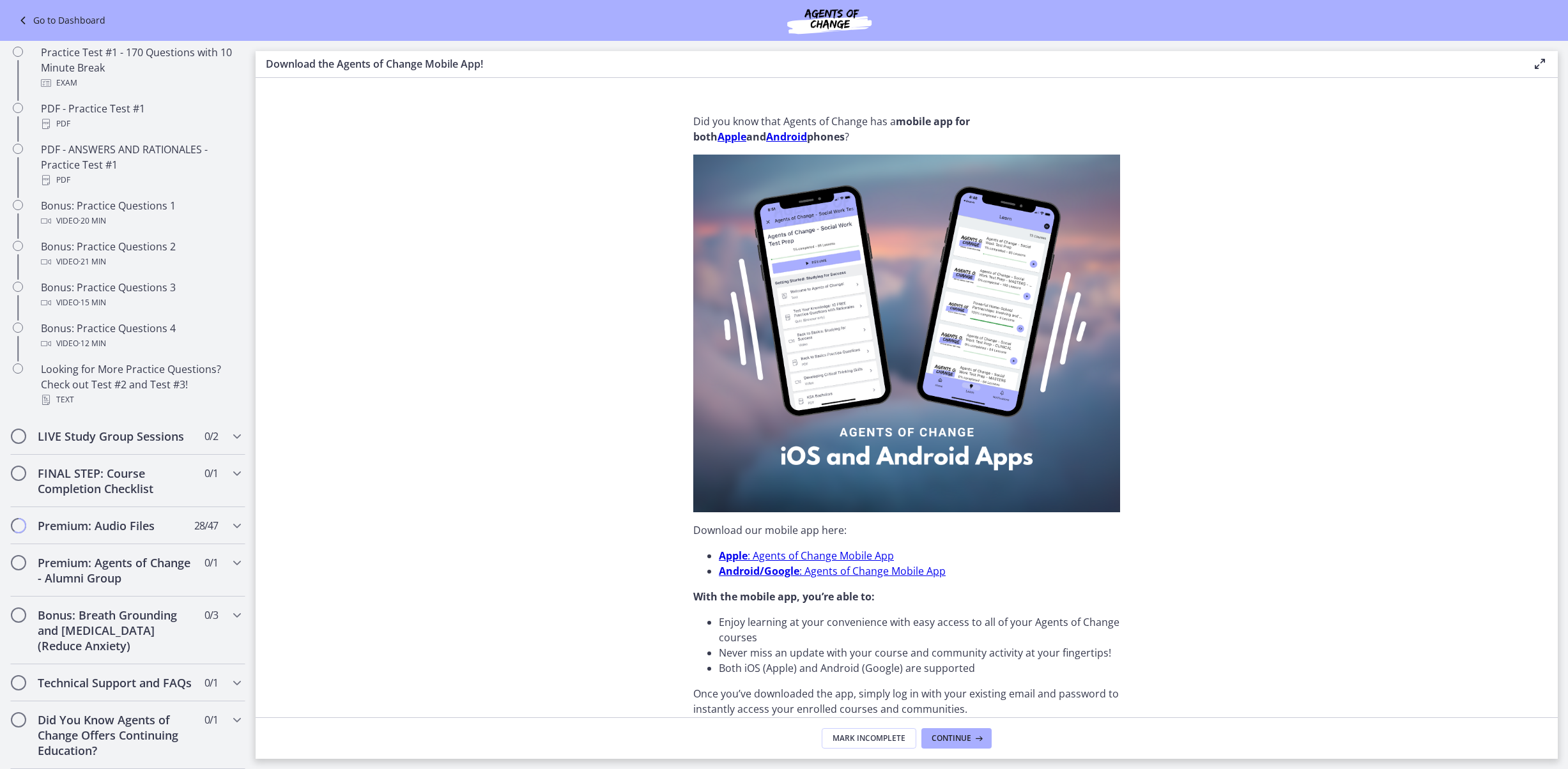
click at [422, 139] on section "Did you know that Agents of Change has a mobile app for both Apple and Android …" at bounding box center [907, 397] width 1302 height 640
click at [127, 83] on div "Practice Test #1 - 170 Questions with 10 Minute Break Exam" at bounding box center [140, 68] width 199 height 46
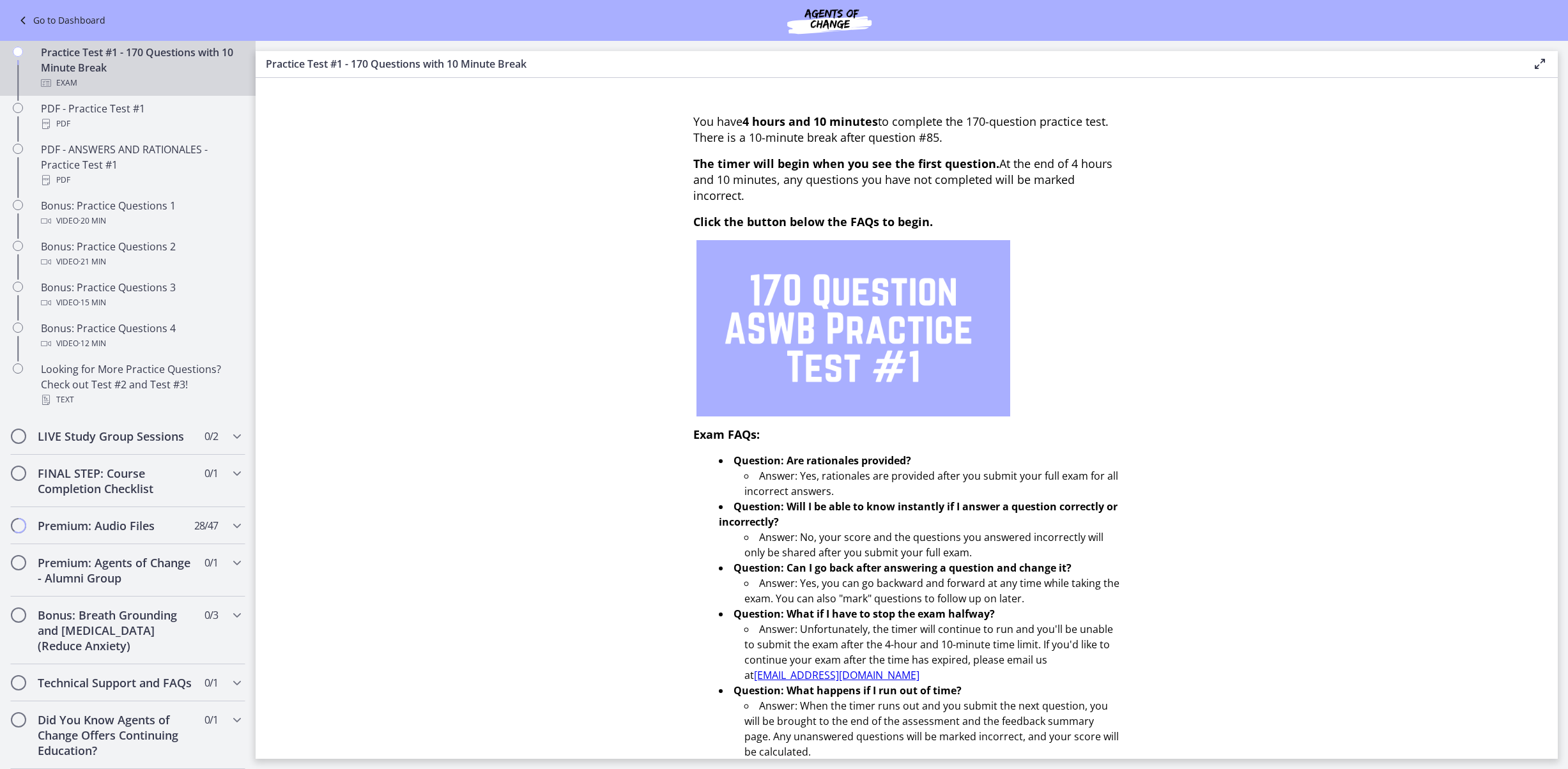
click at [101, 20] on link "Go to Dashboard" at bounding box center [60, 20] width 90 height 15
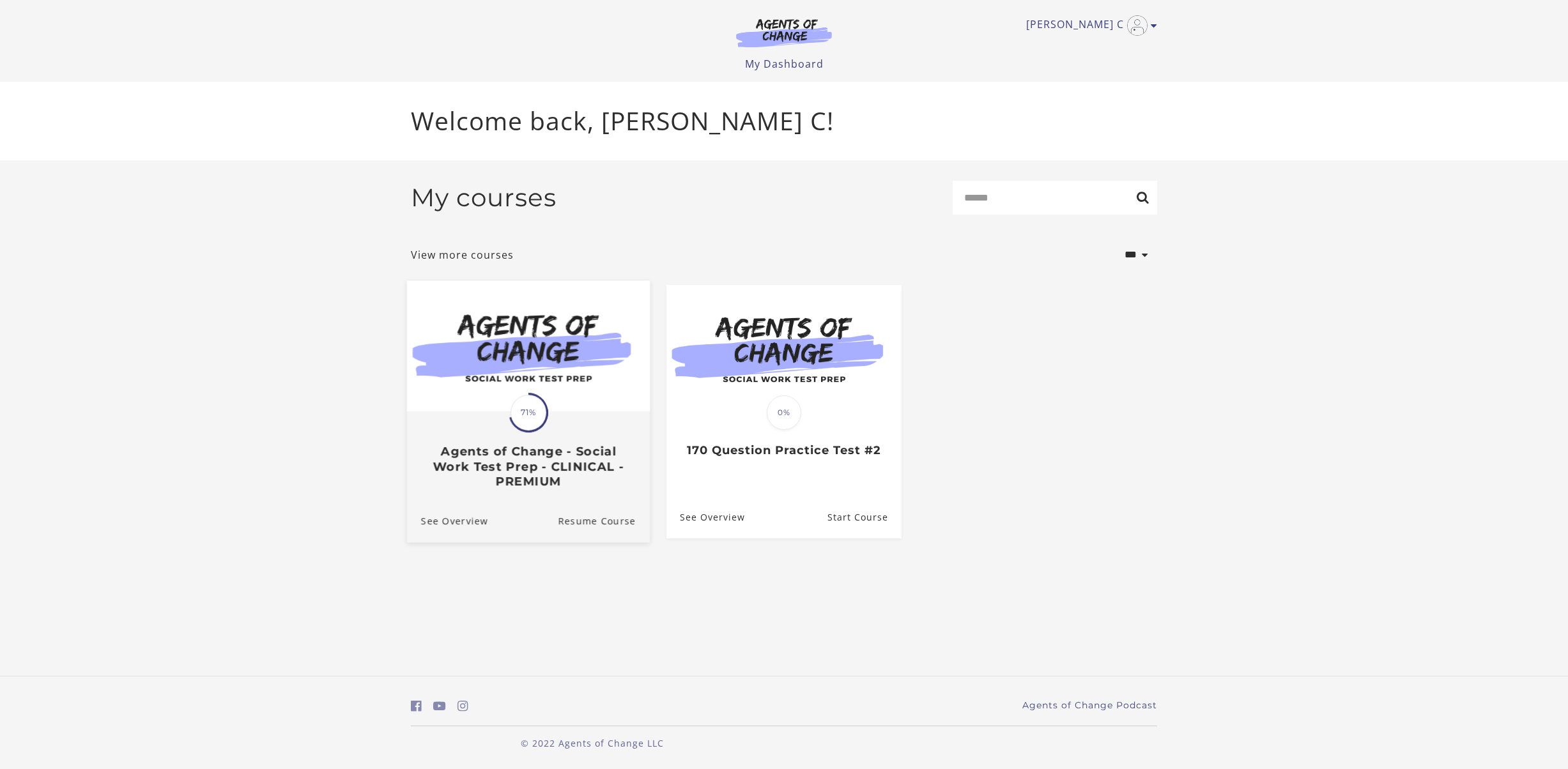
click at [505, 412] on img at bounding box center [528, 345] width 243 height 131
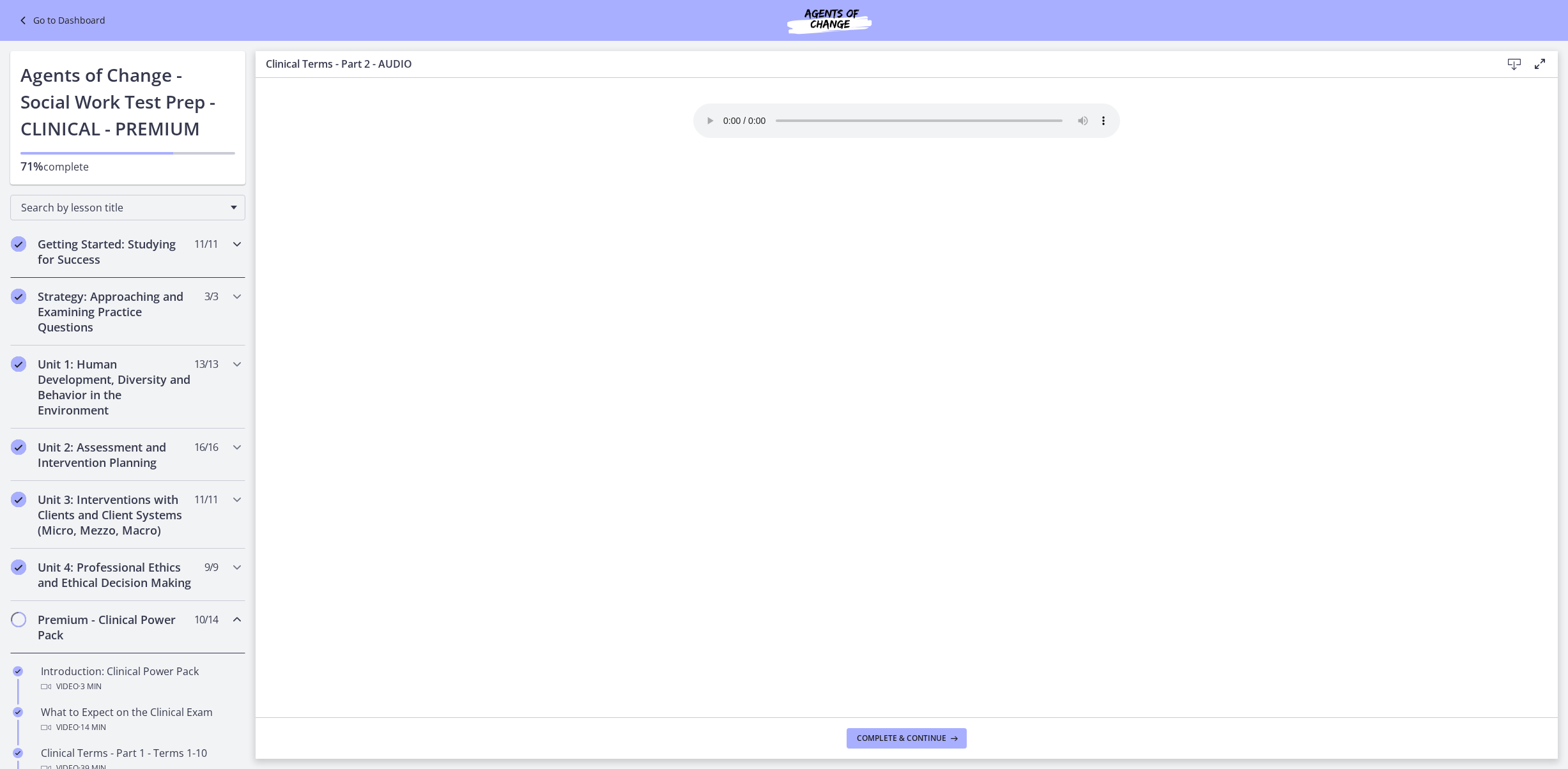
drag, startPoint x: 259, startPoint y: 264, endPoint x: 253, endPoint y: 257, distance: 9.2
click at [245, 252] on icon "Chapters" at bounding box center [237, 244] width 15 height 15
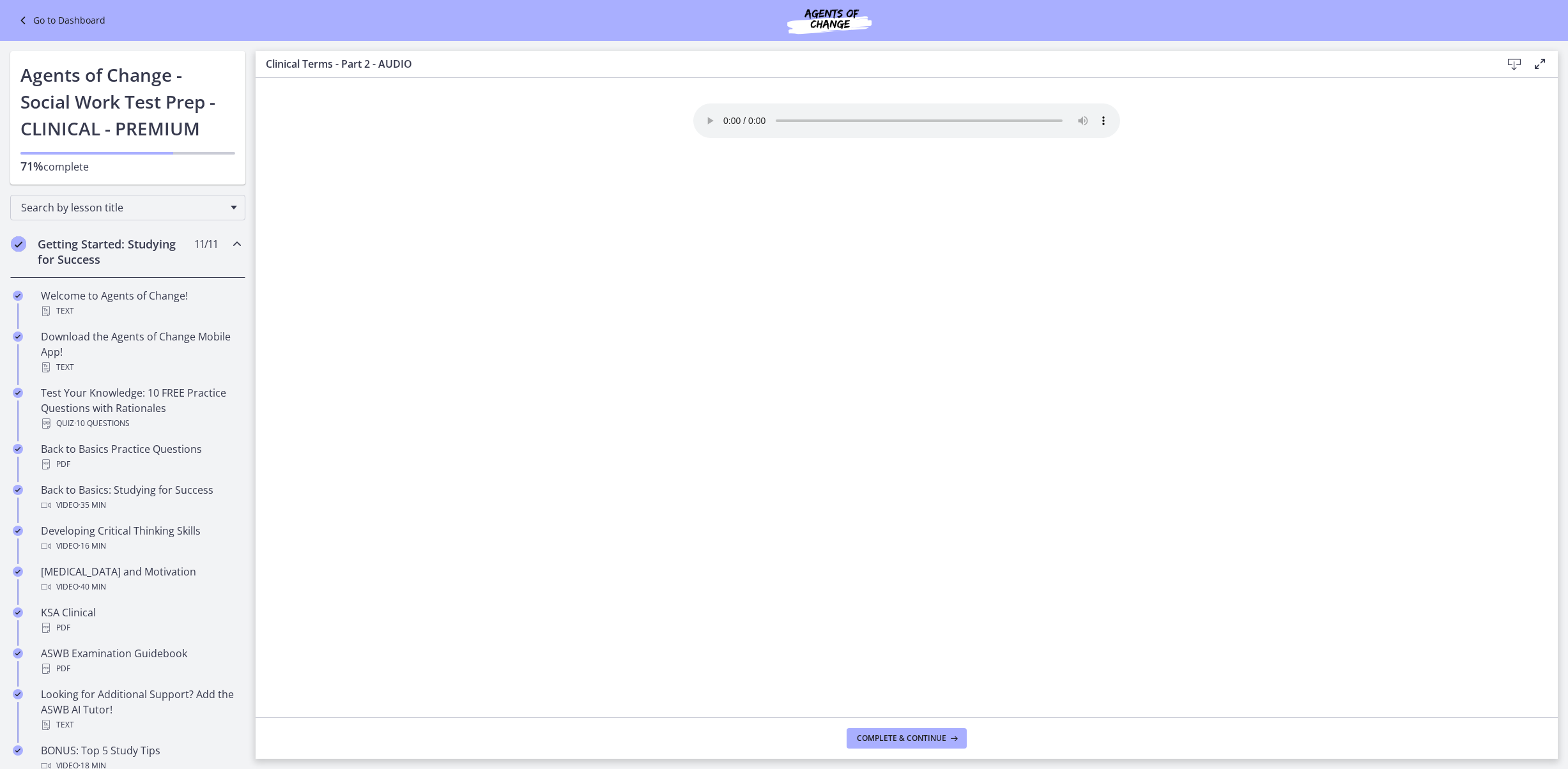
click at [245, 252] on icon "Chapters" at bounding box center [237, 244] width 15 height 15
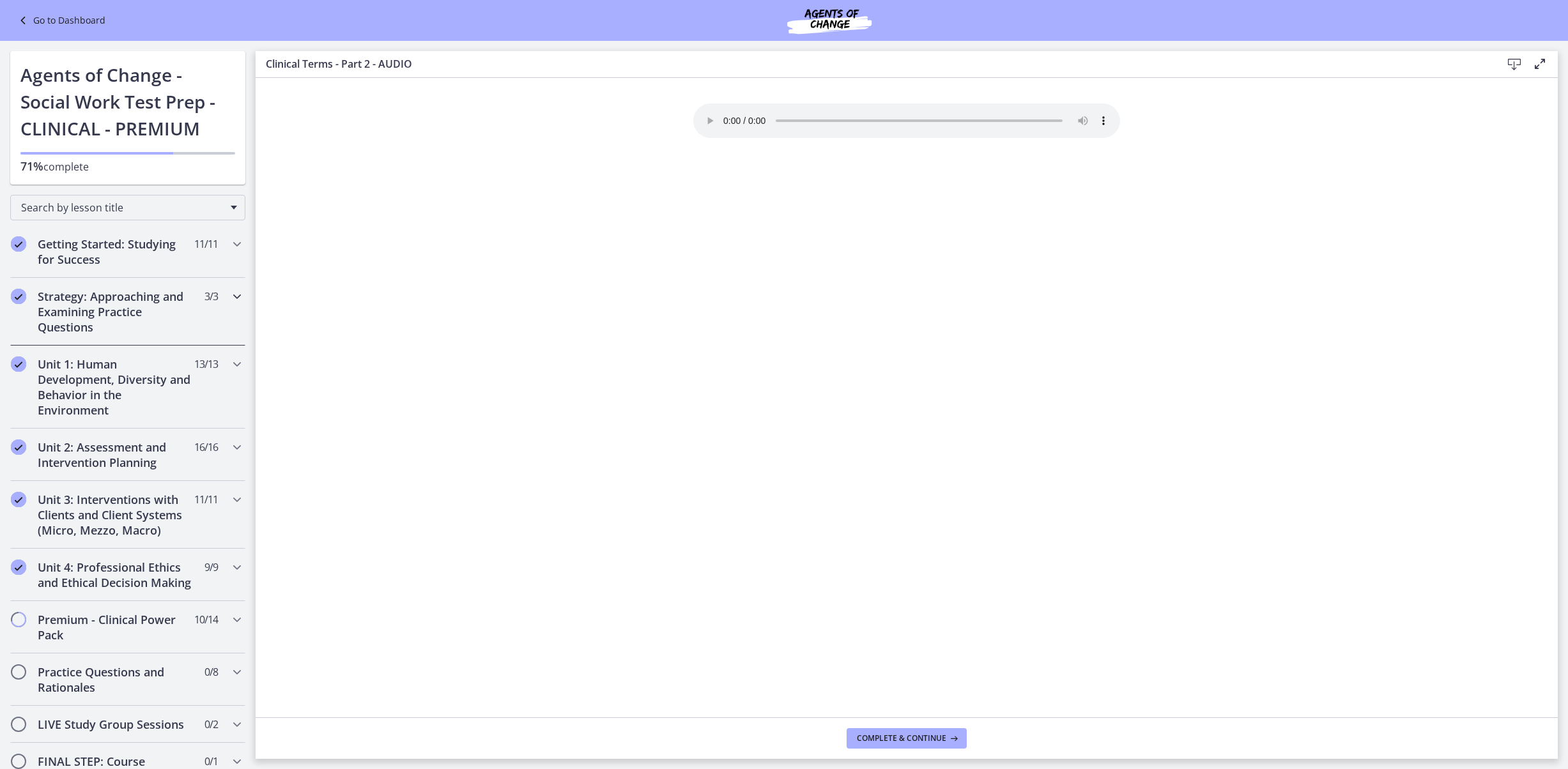
click at [194, 321] on h2 "Strategy: Approaching and Examining Practice Questions" at bounding box center [115, 312] width 156 height 46
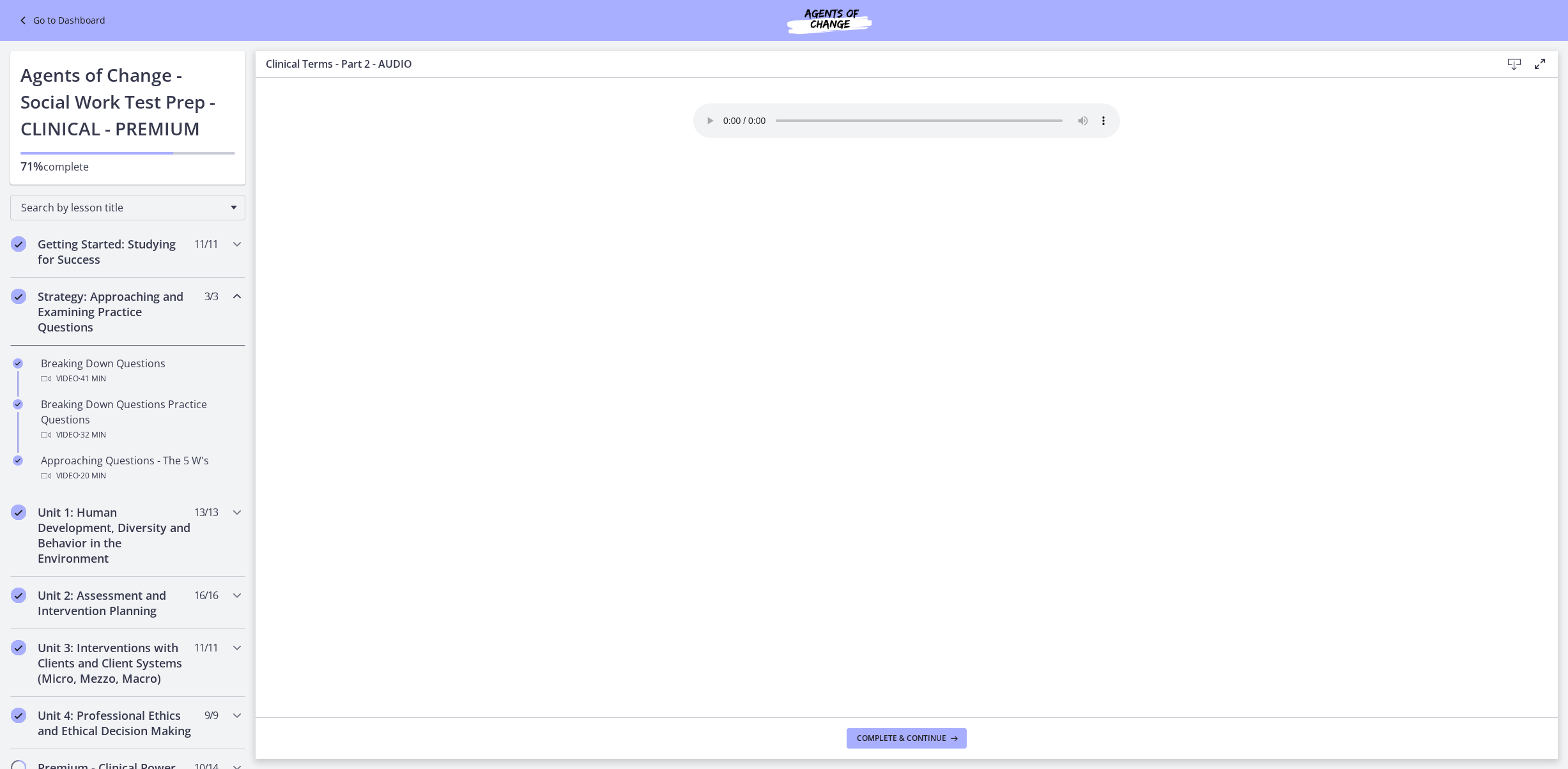
click at [217, 317] on div "Strategy: Approaching and Examining Practice Questions 3 / 3 Completed" at bounding box center [128, 312] width 235 height 68
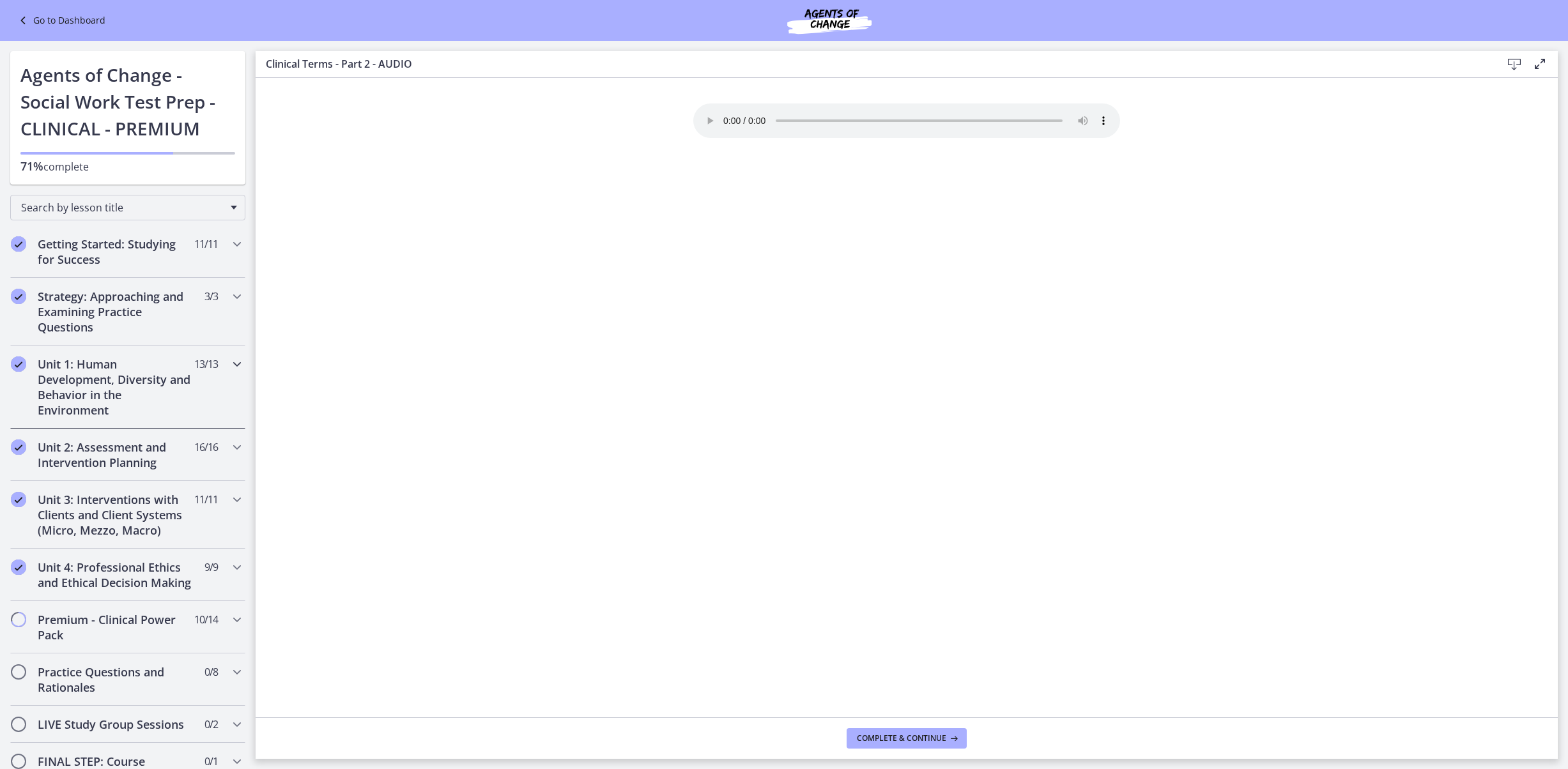
drag, startPoint x: 196, startPoint y: 387, endPoint x: 176, endPoint y: 398, distance: 22.8
click at [194, 387] on h2 "Unit 1: Human Development, Diversity and Behavior in the Environment" at bounding box center [115, 387] width 156 height 62
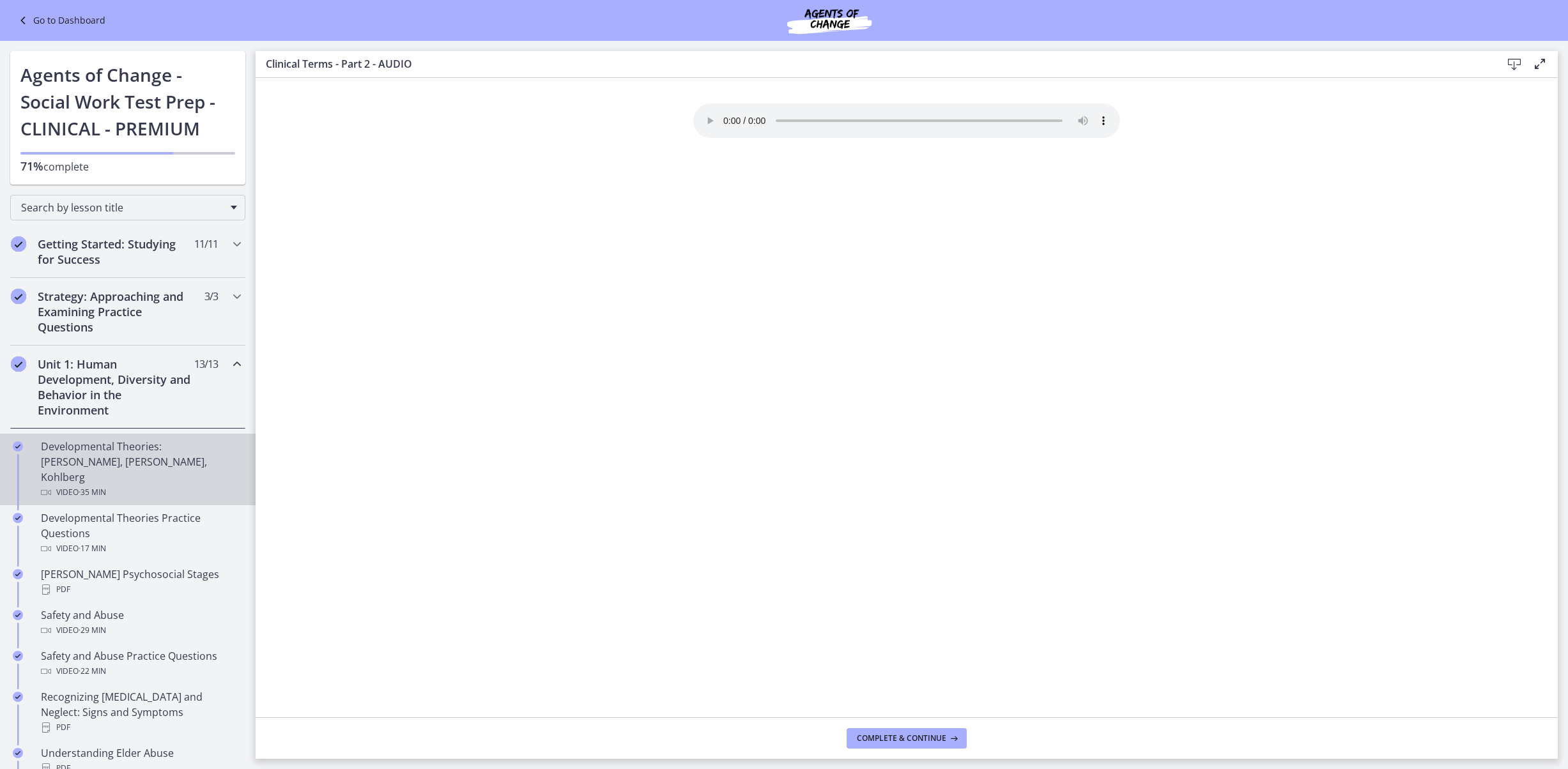
click at [196, 486] on div "Video · 35 min" at bounding box center [140, 493] width 199 height 15
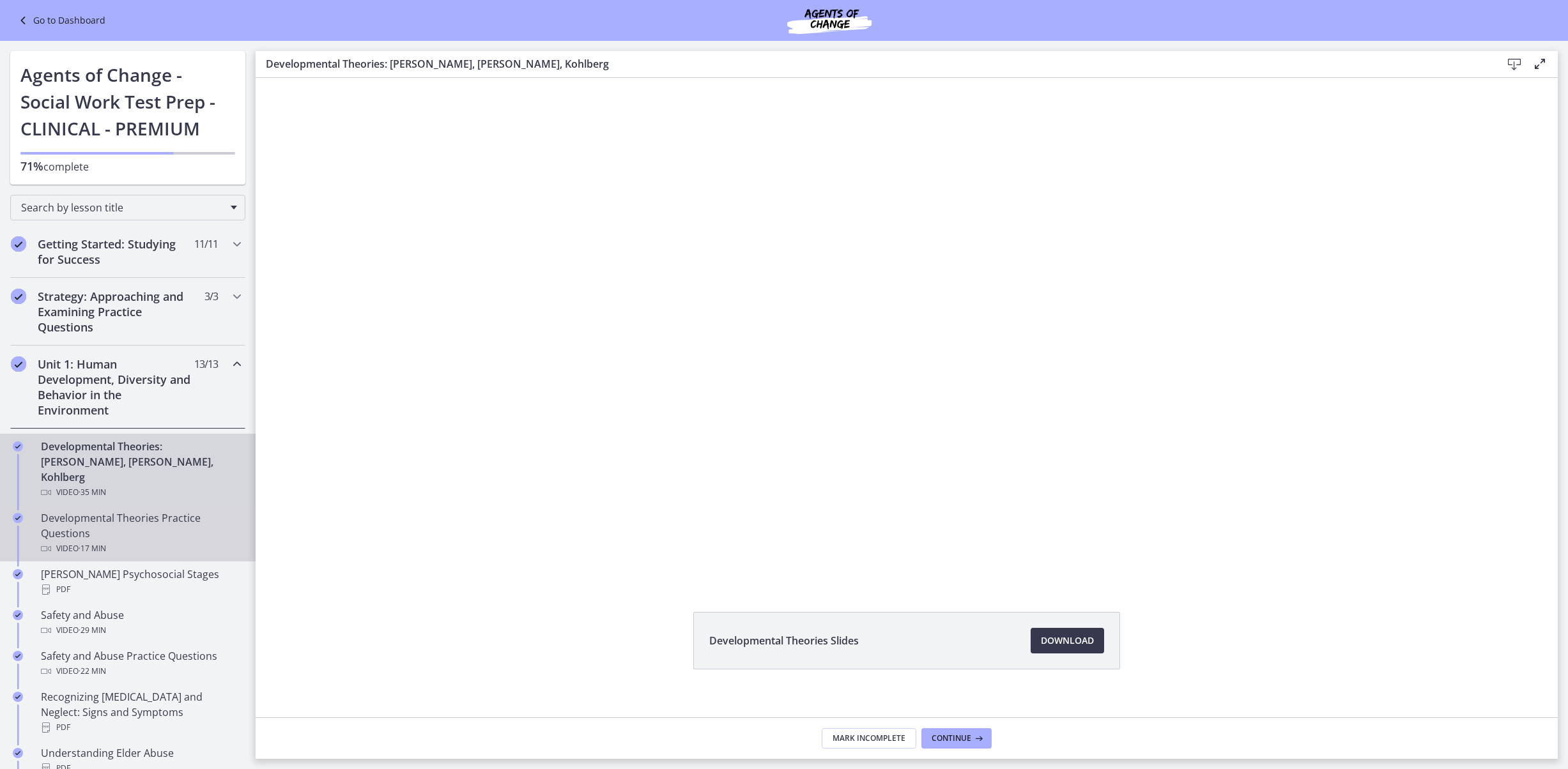
click at [180, 533] on div "Developmental Theories Practice Questions Video · 17 min" at bounding box center [140, 533] width 199 height 46
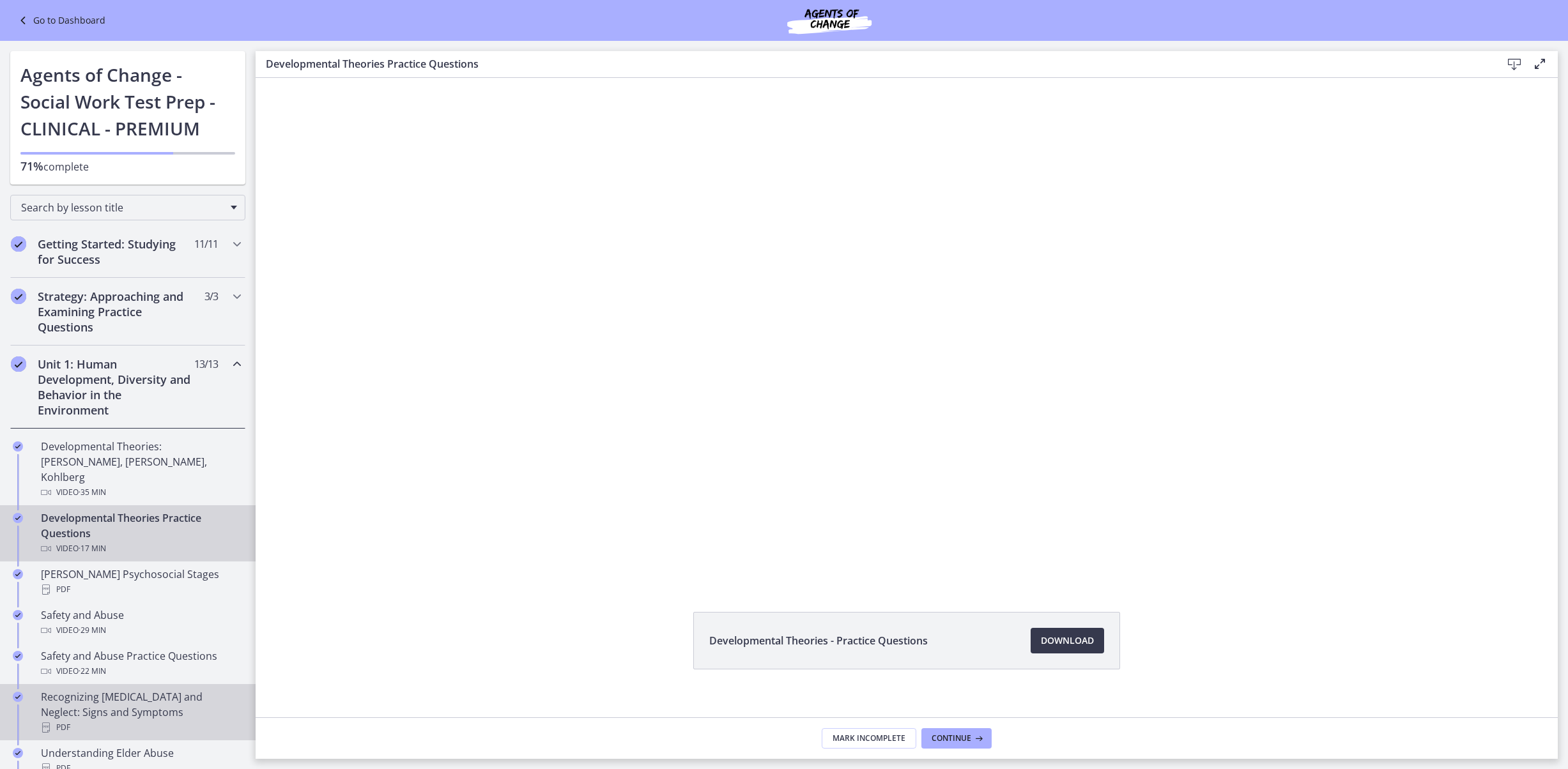
click at [222, 724] on div "Recognizing [MEDICAL_DATA] and Neglect: Signs and Symptoms PDF" at bounding box center [140, 712] width 199 height 46
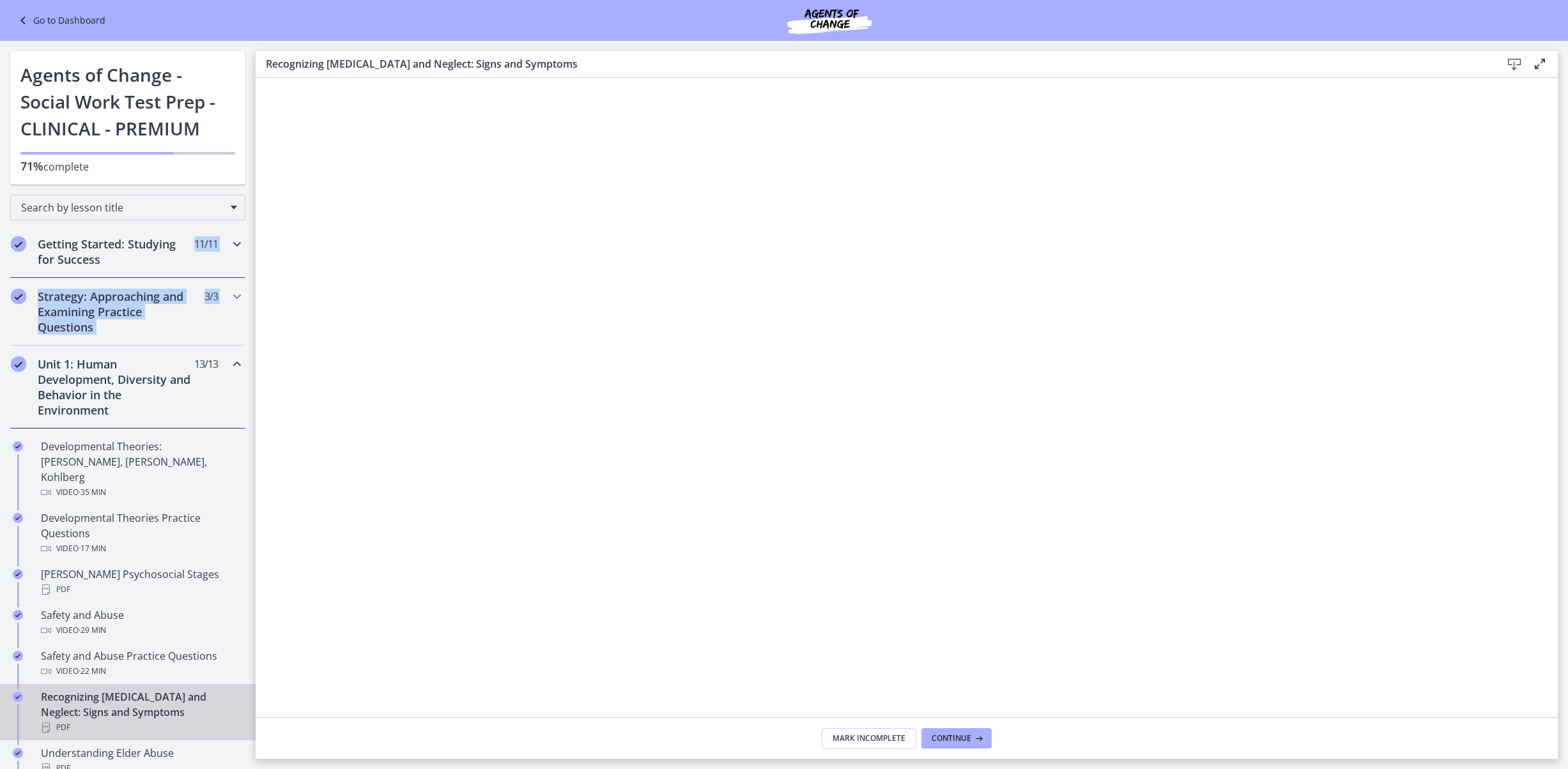
drag, startPoint x: 278, startPoint y: 293, endPoint x: 278, endPoint y: 327, distance: 34.0
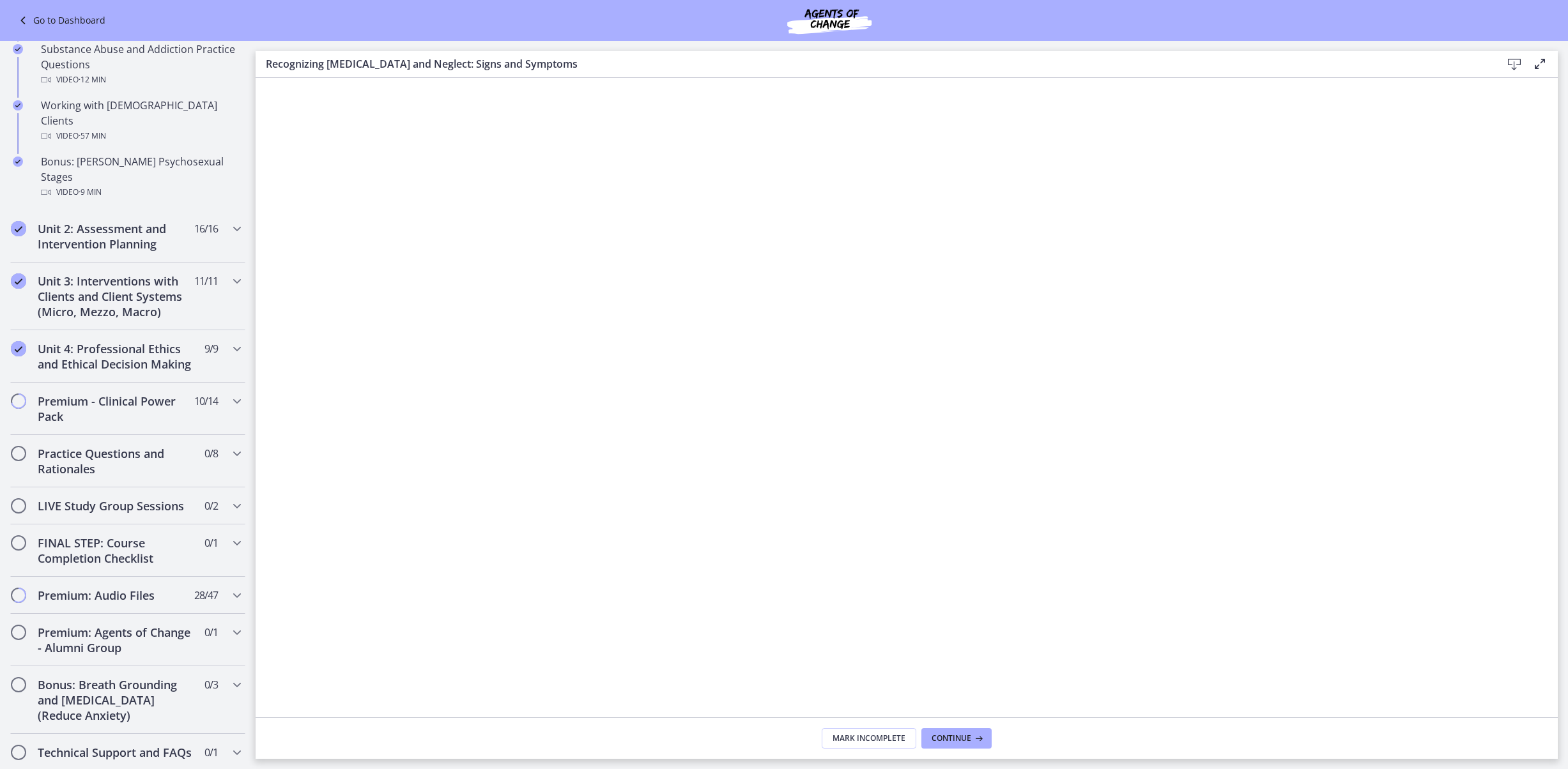
scroll to position [923, 0]
